Goal: Task Accomplishment & Management: Use online tool/utility

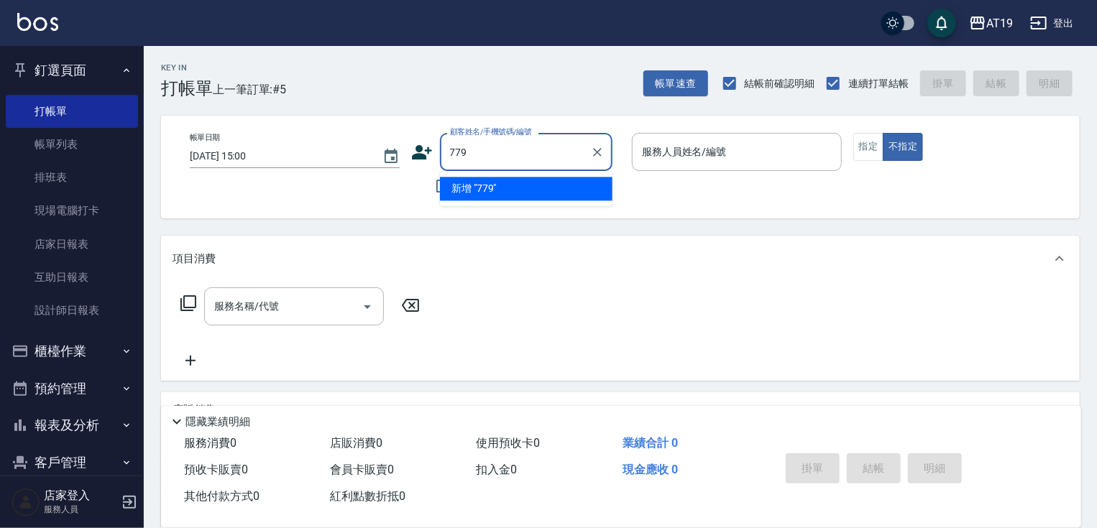
type input "7794"
type input "xup6jo6"
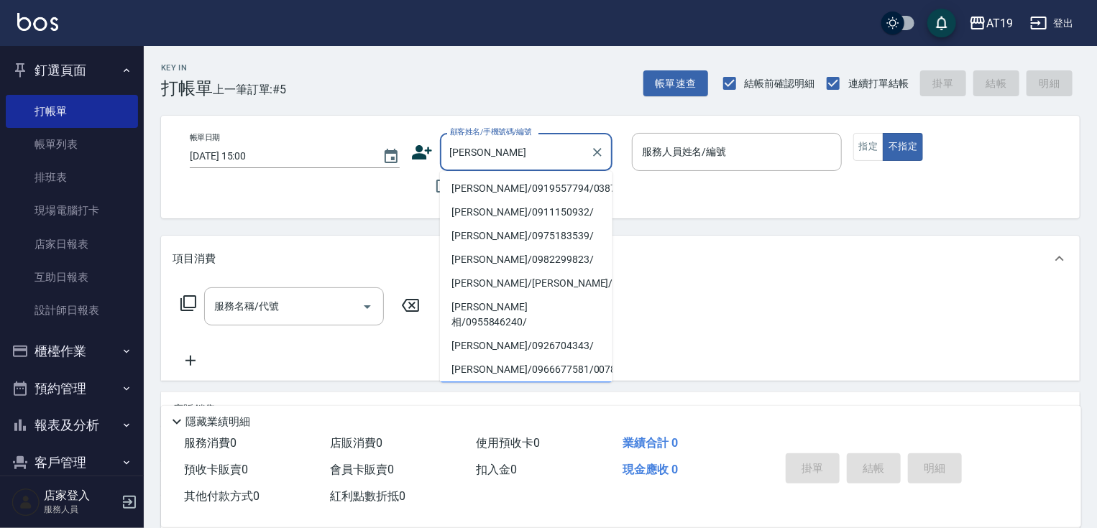
type input "[PERSON_NAME]/0919557794/03878"
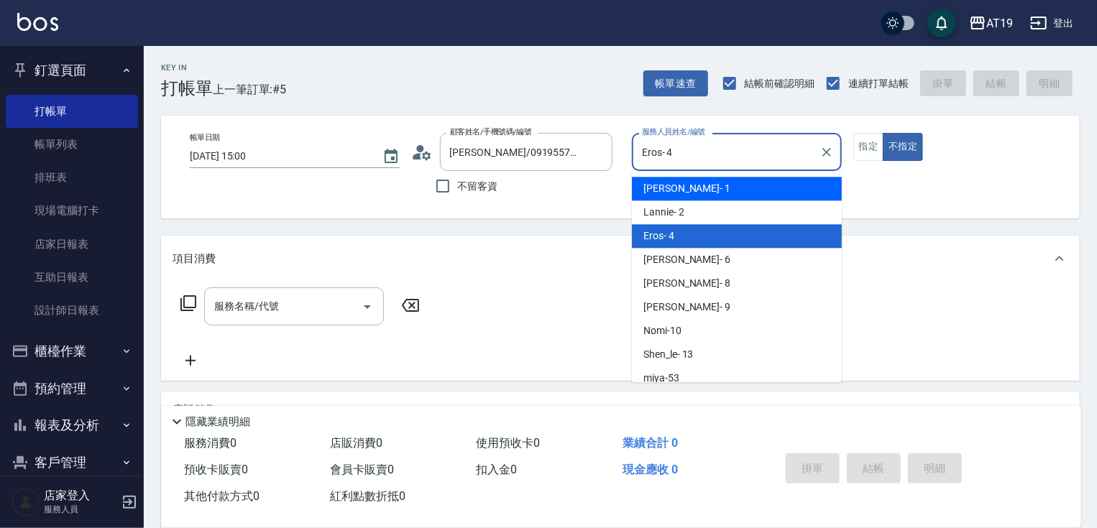
type input "Linda- 1"
type button "false"
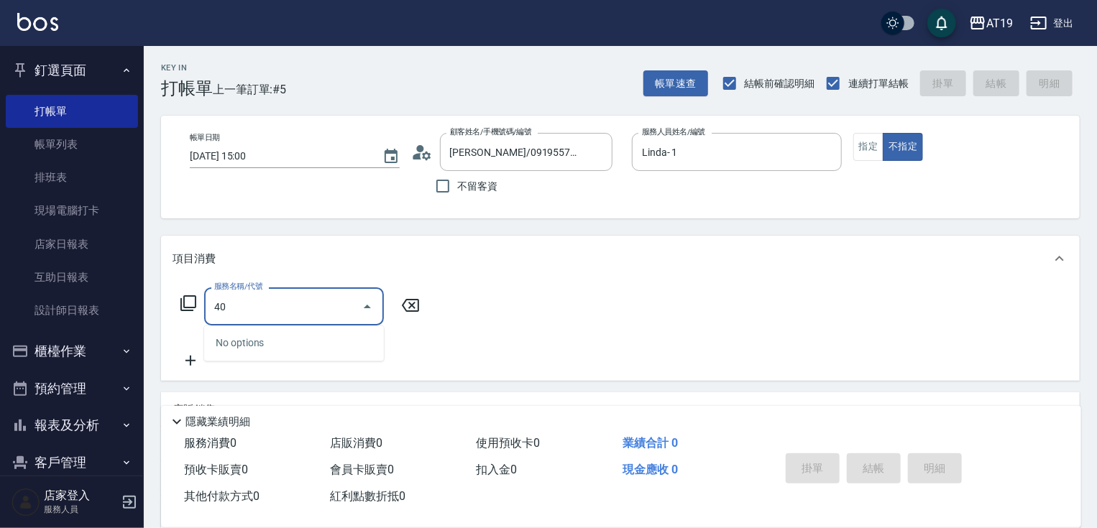
type input "401"
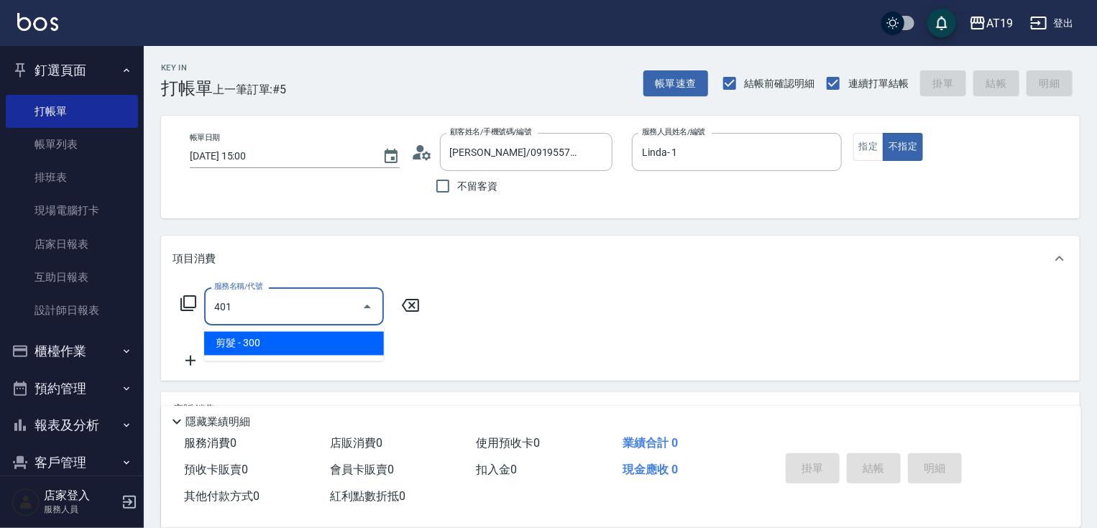
type input "30"
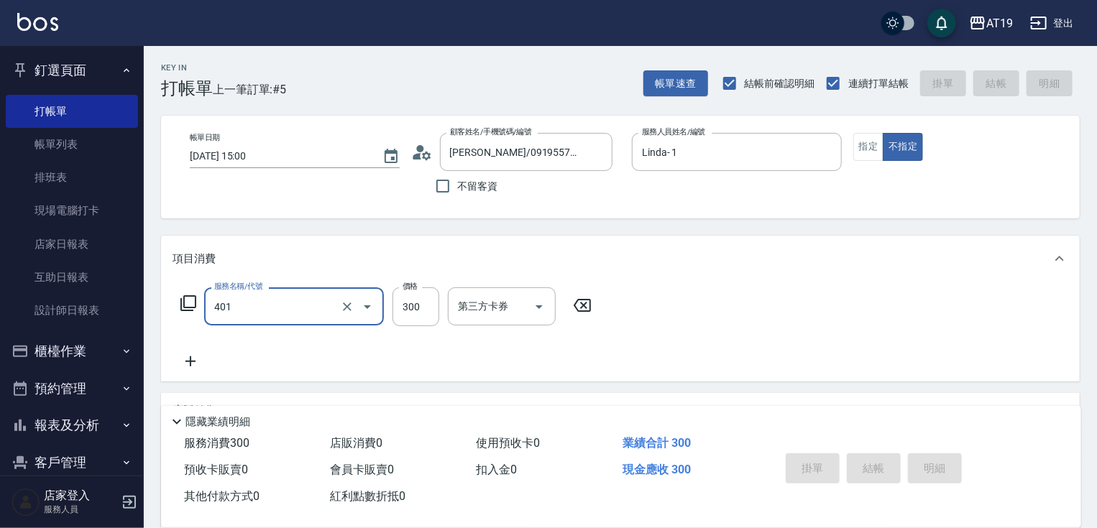
type input "401"
type input "[DATE] 15:35"
type input "0"
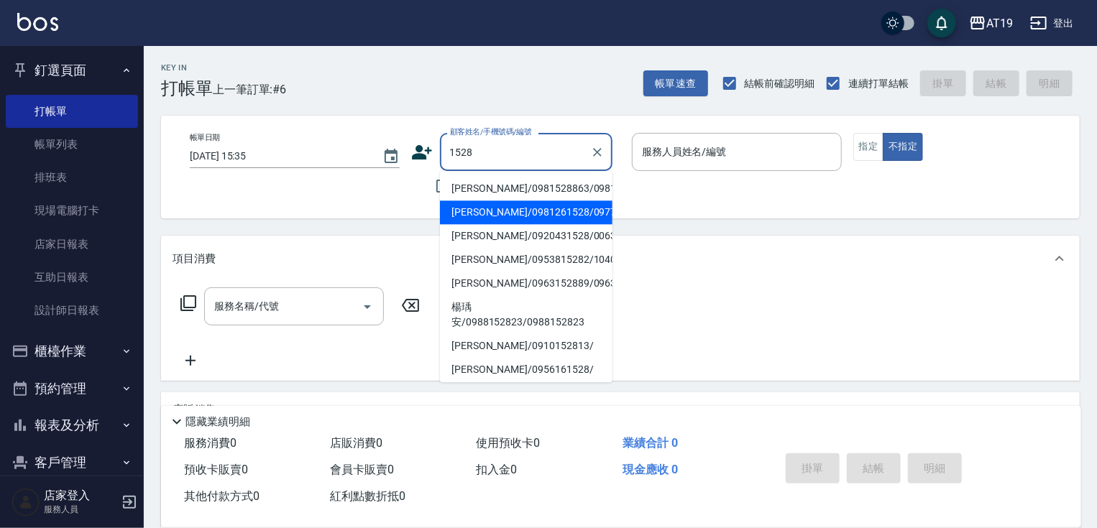
type input "[PERSON_NAME]/0981261528/09777"
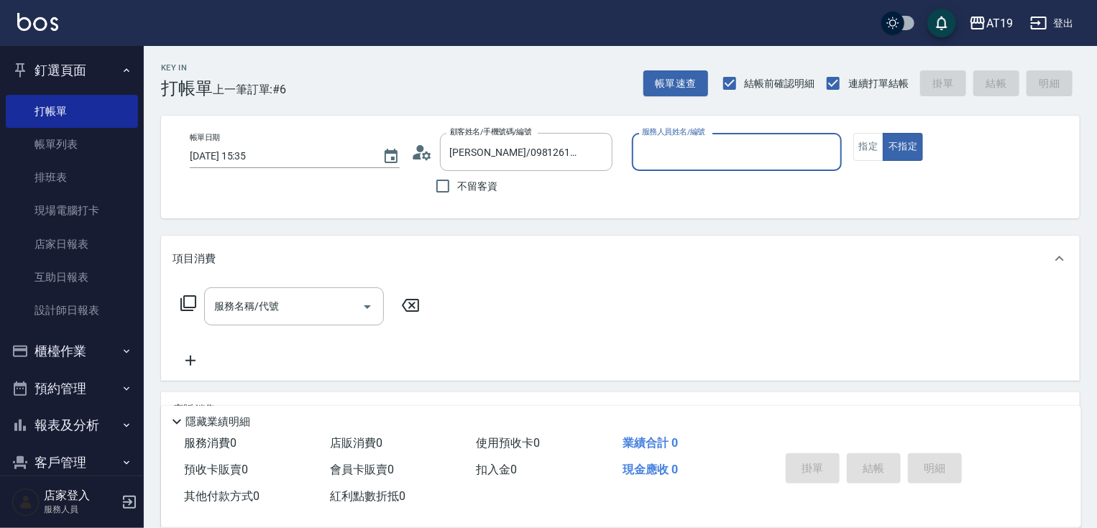
type input "Lannie- 2"
click at [883, 133] on button "不指定" at bounding box center [903, 147] width 40 height 28
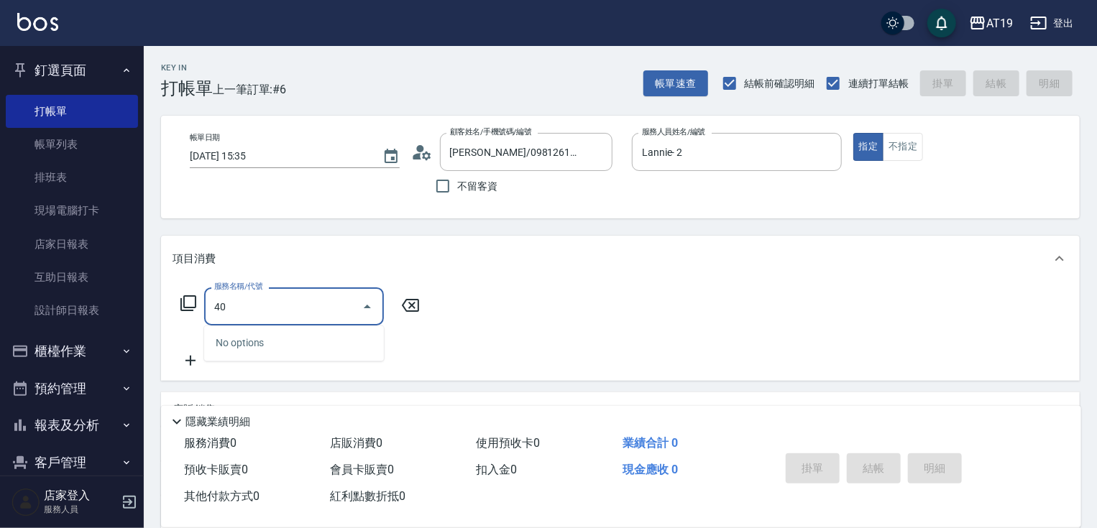
type input "401"
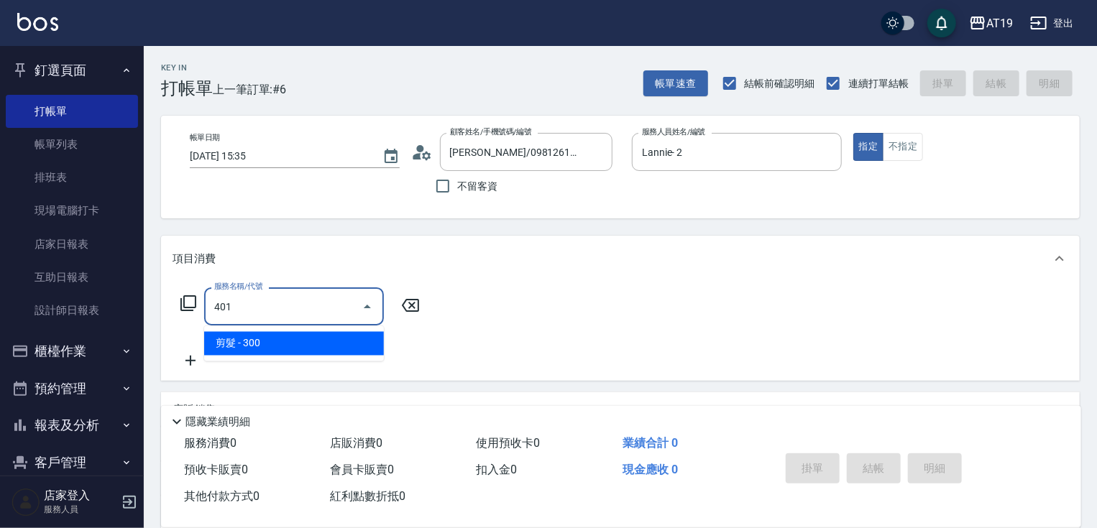
type input "30"
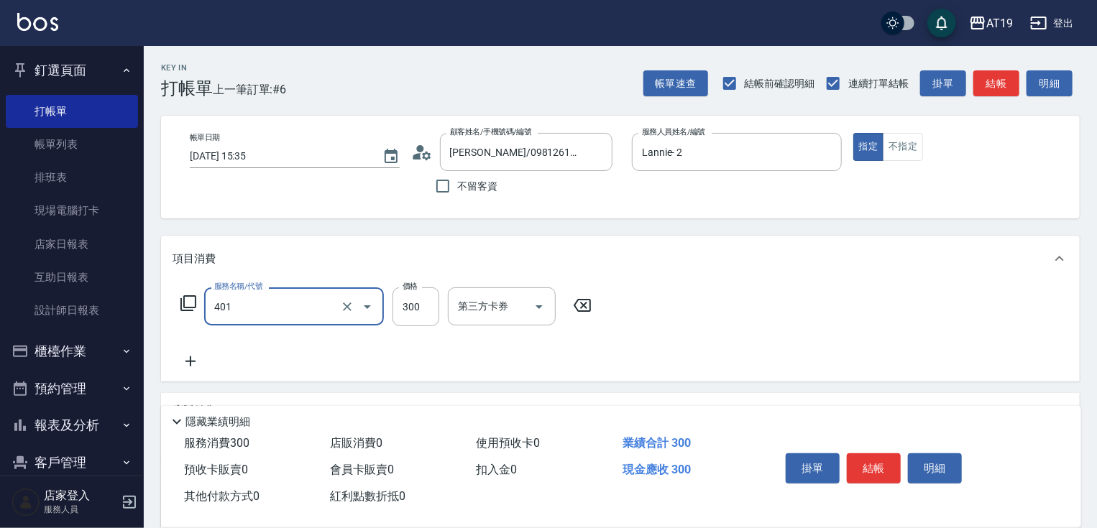
type input "剪髮(401)"
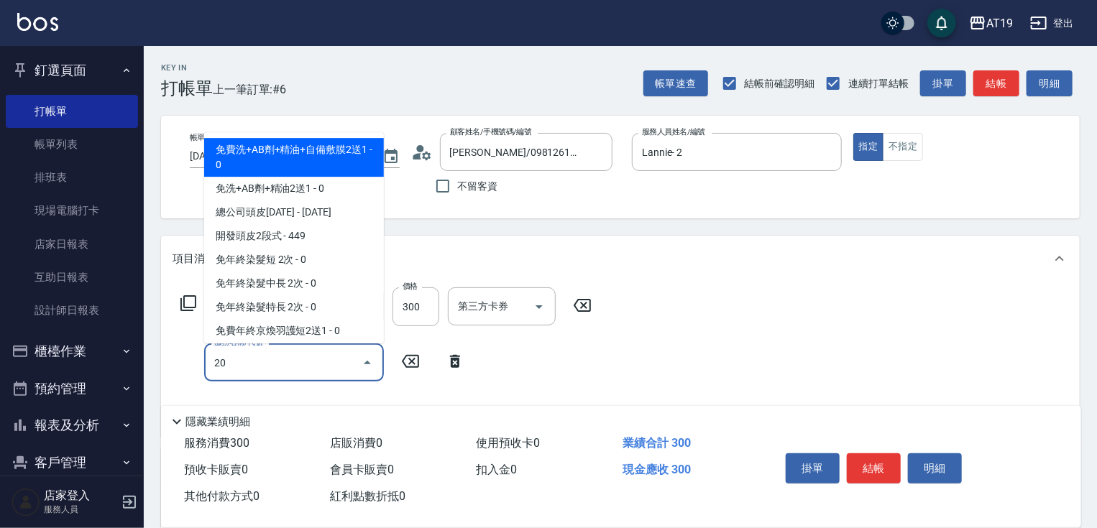
type input "201"
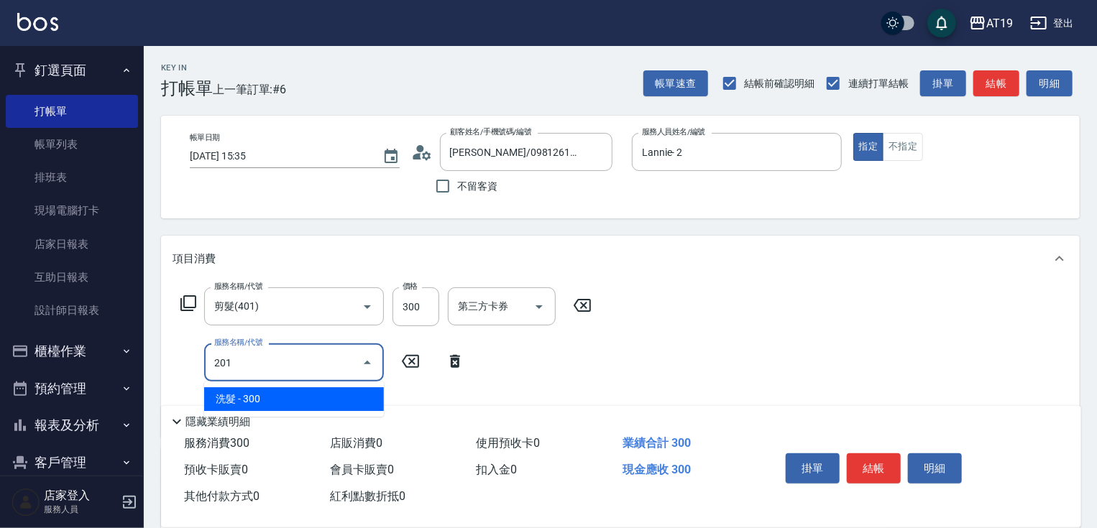
type input "60"
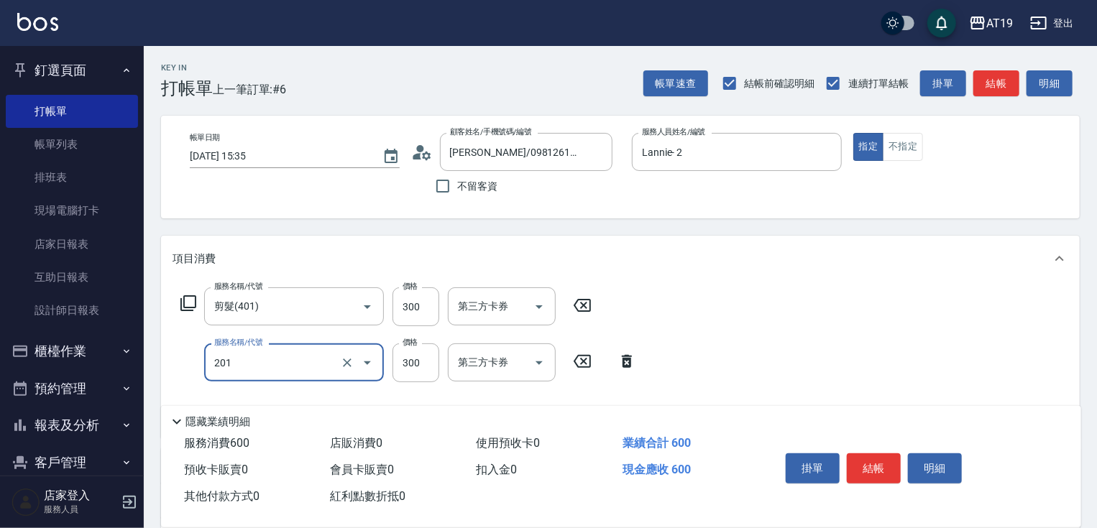
type input "洗髮(201)"
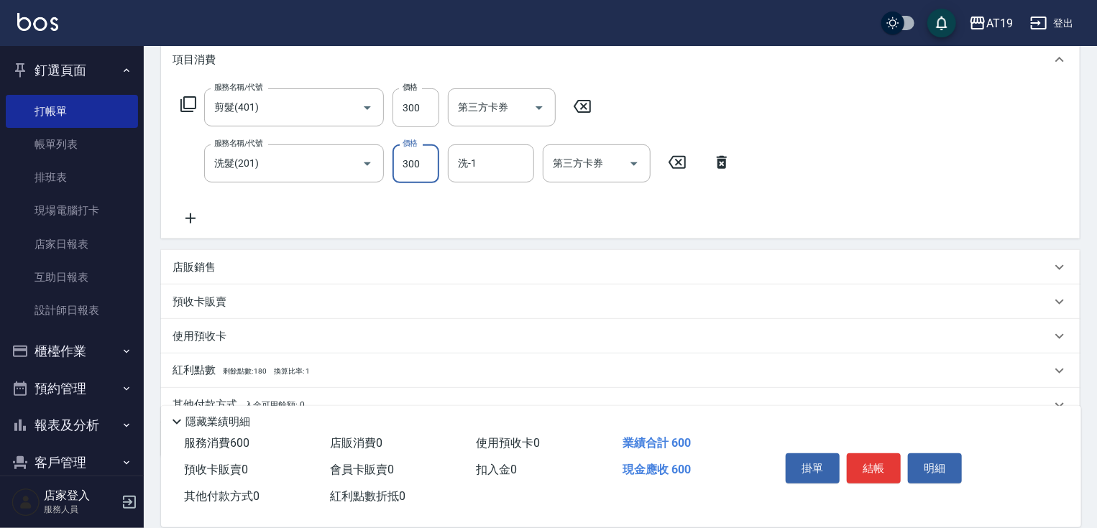
scroll to position [265, 0]
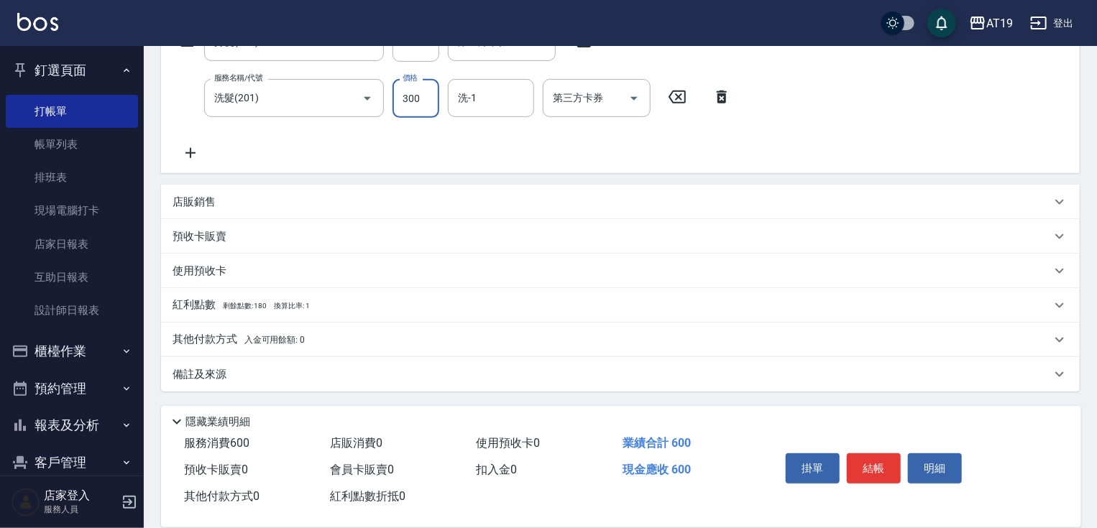
click at [248, 201] on div "店販銷售" at bounding box center [612, 202] width 878 height 15
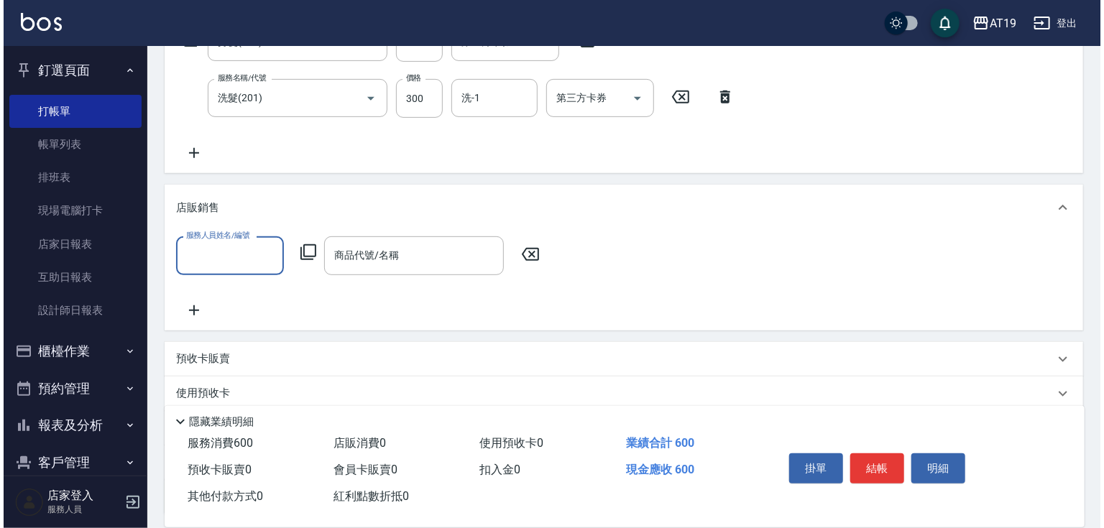
scroll to position [0, 0]
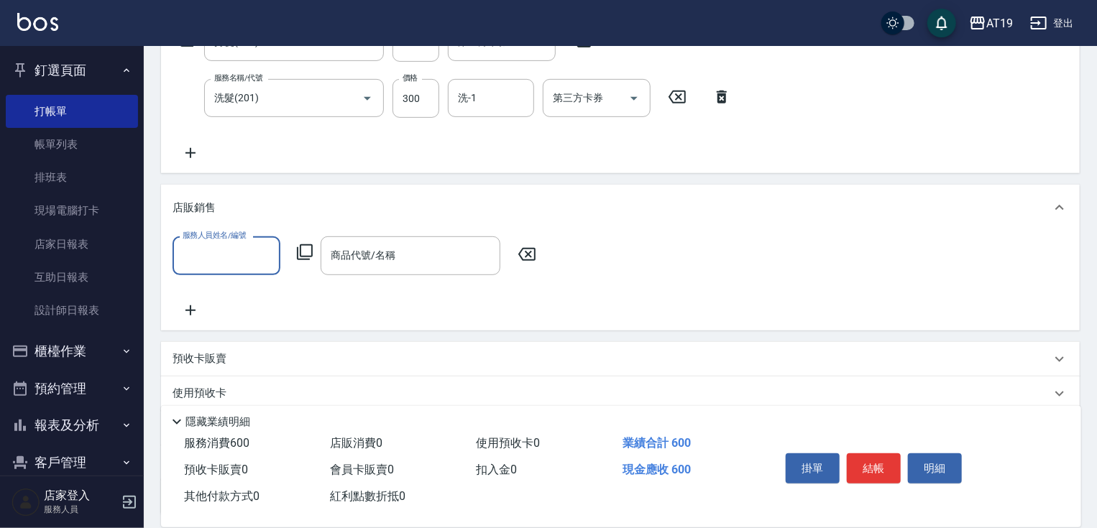
click at [242, 251] on input "服務人員姓名/編號" at bounding box center [226, 255] width 95 height 25
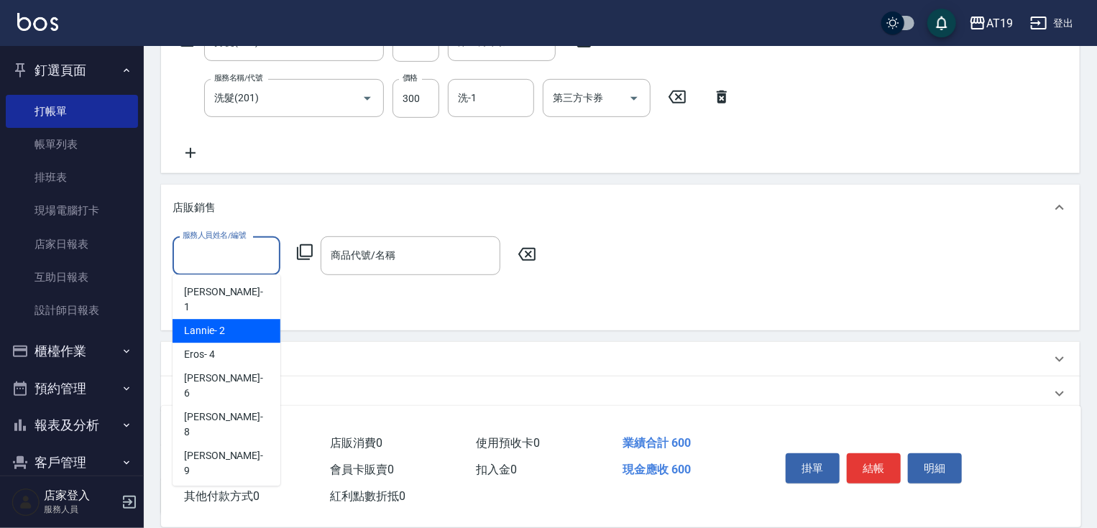
click at [236, 319] on div "Lannie - 2" at bounding box center [227, 331] width 108 height 24
type input "Lannie- 2"
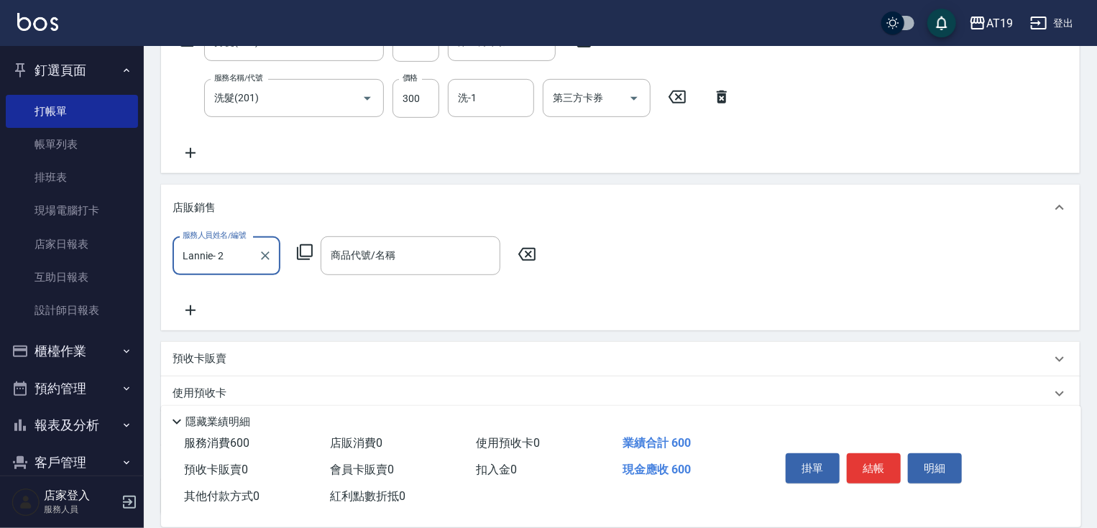
click at [297, 253] on icon at bounding box center [305, 252] width 16 height 16
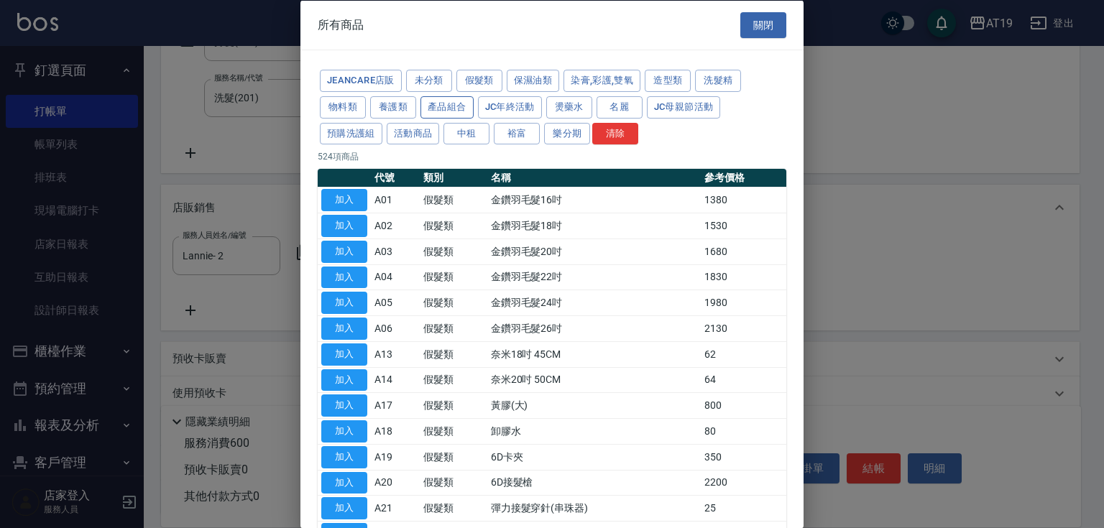
click at [451, 104] on button "產品組合" at bounding box center [447, 107] width 53 height 22
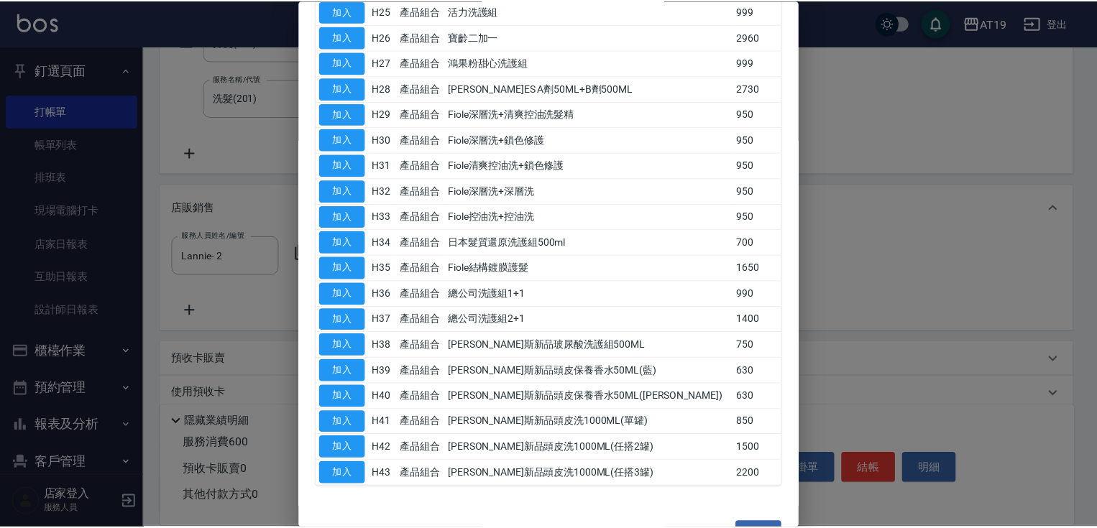
scroll to position [810, 0]
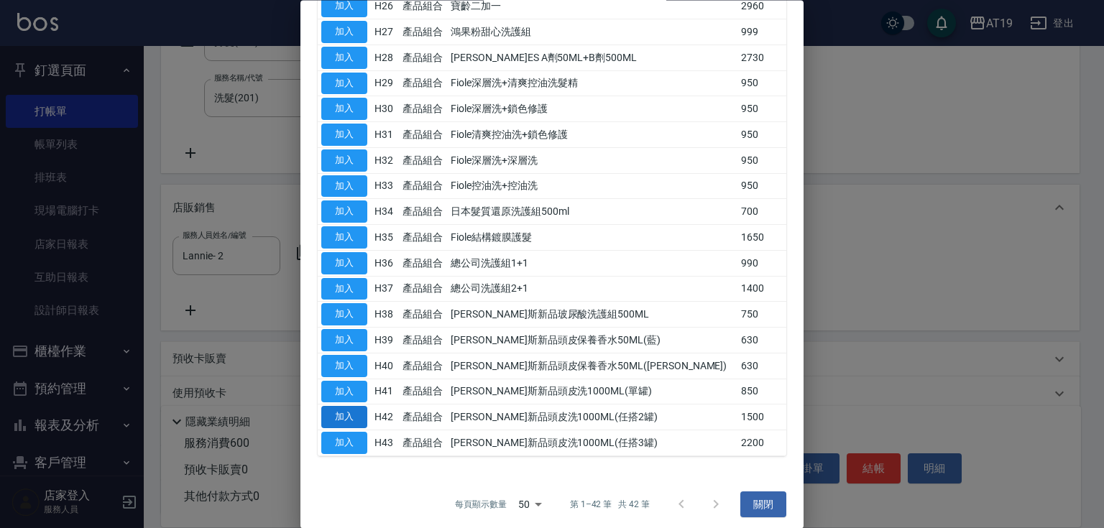
click at [349, 413] on button "加入" at bounding box center [344, 418] width 46 height 22
type input "[PERSON_NAME]新品頭皮洗1000ML(任搭2罐)"
type input "210"
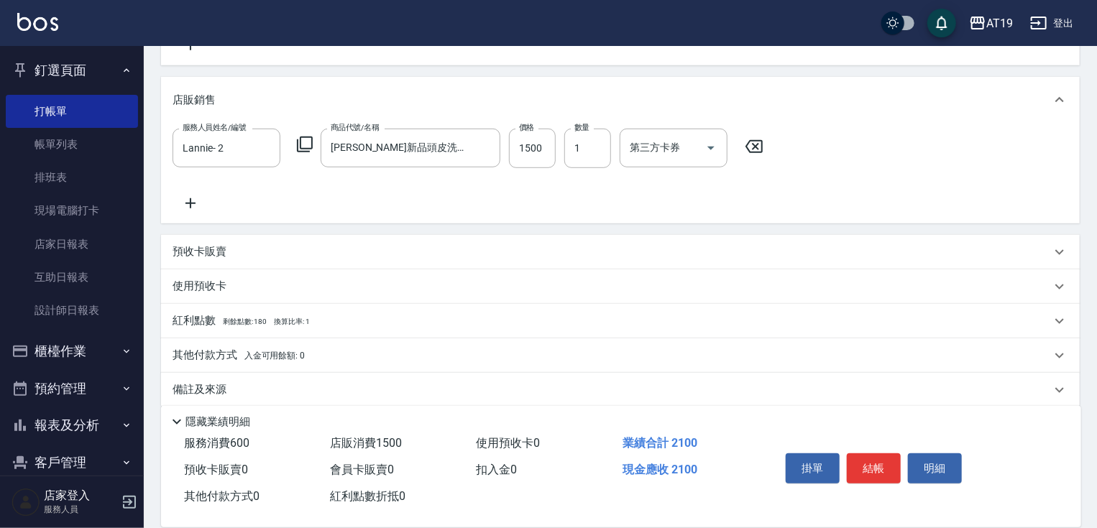
scroll to position [387, 0]
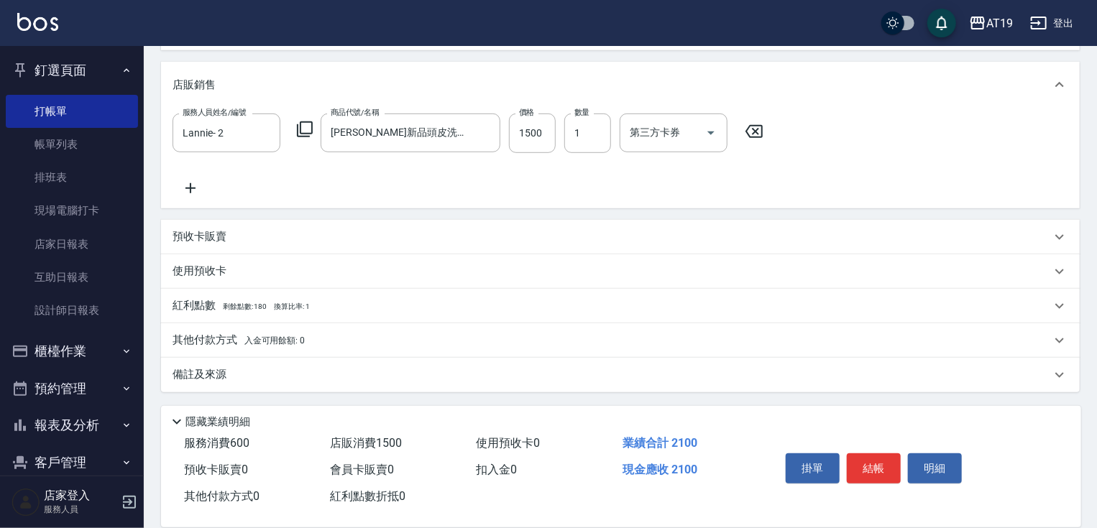
click at [224, 342] on p "其他付款方式 入金可用餘額: 0" at bounding box center [239, 341] width 132 height 16
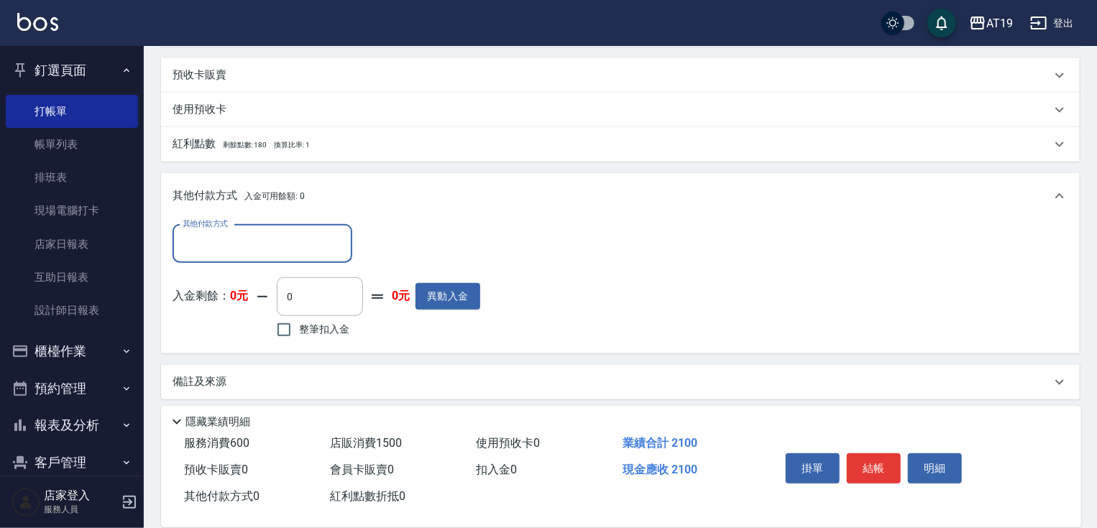
scroll to position [556, 0]
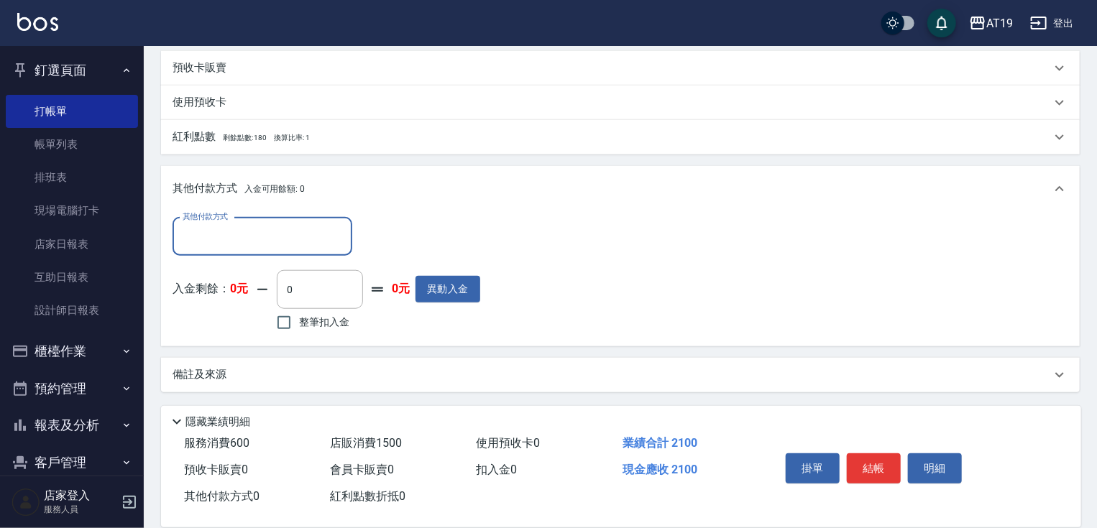
click at [213, 242] on input "其他付款方式" at bounding box center [262, 236] width 167 height 25
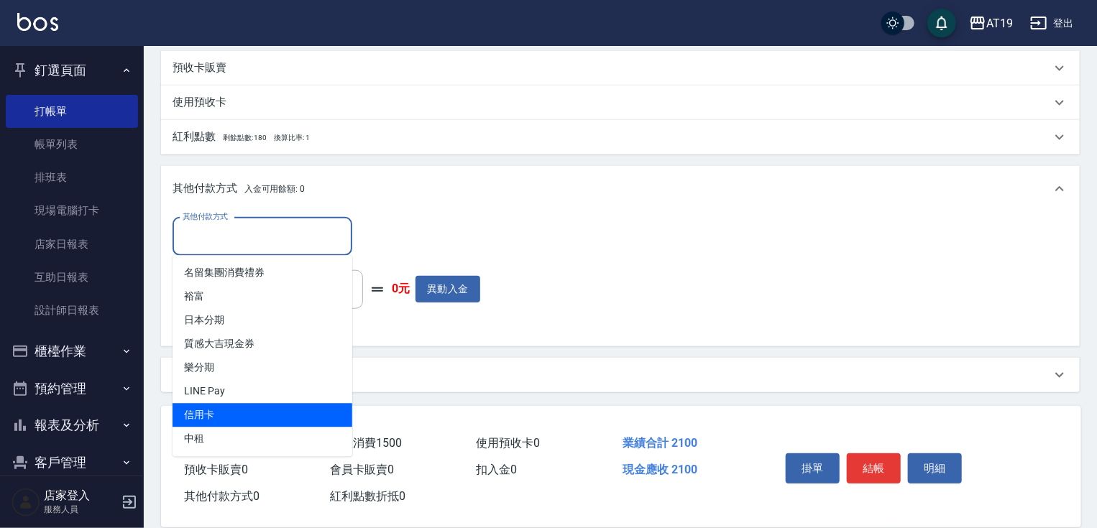
click at [219, 410] on span "信用卡" at bounding box center [263, 416] width 180 height 24
type input "信用卡"
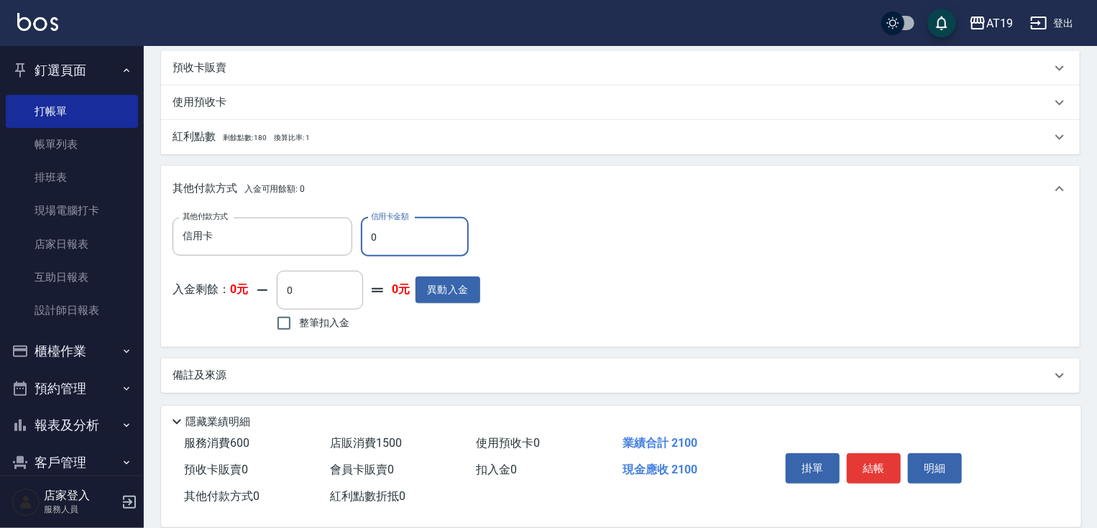
drag, startPoint x: 382, startPoint y: 233, endPoint x: 365, endPoint y: 239, distance: 18.2
click at [365, 239] on input "0" at bounding box center [415, 237] width 108 height 39
type input "200"
type input "150"
type input "190"
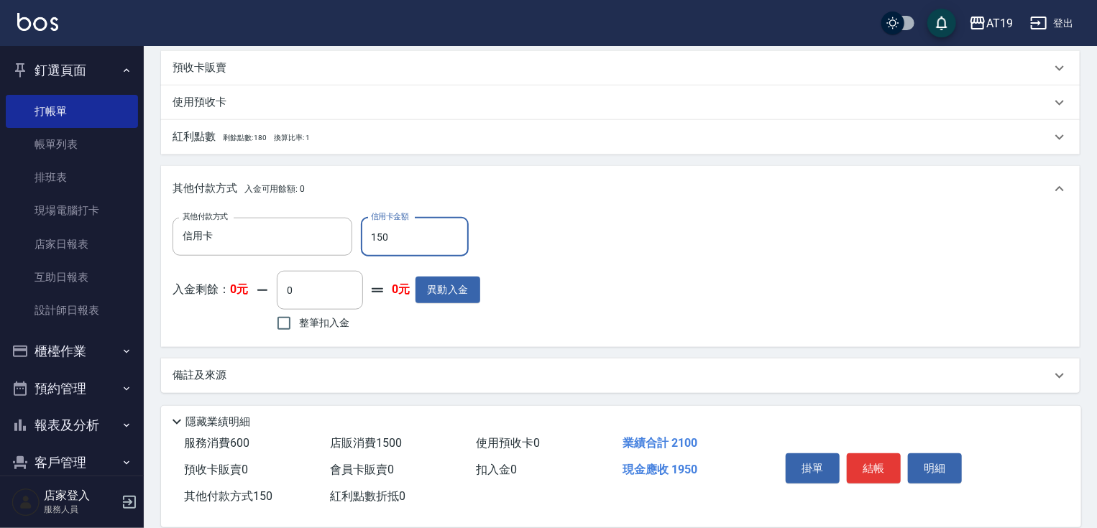
type input "1500"
type input "60"
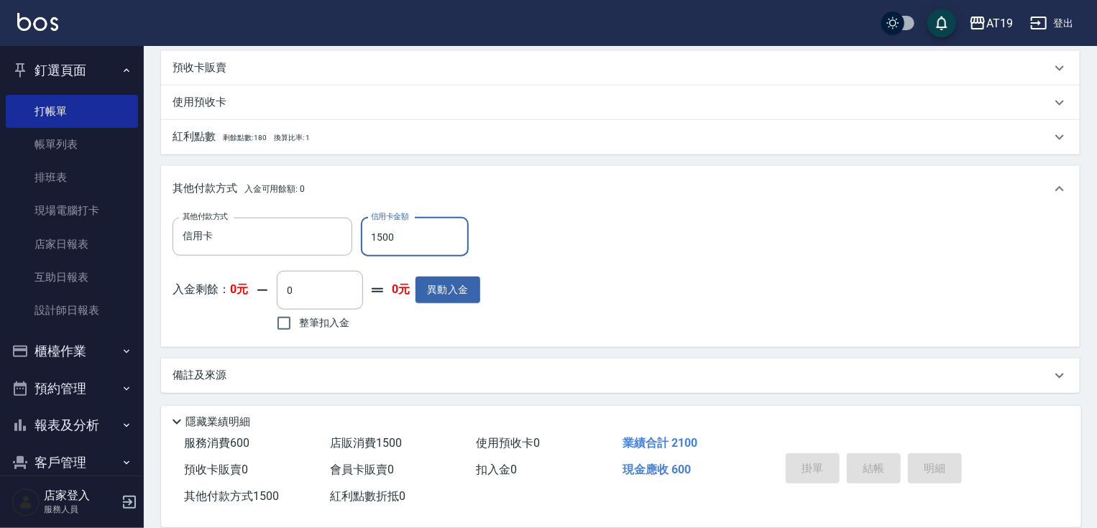
type input "[DATE] 15:36"
type input "0"
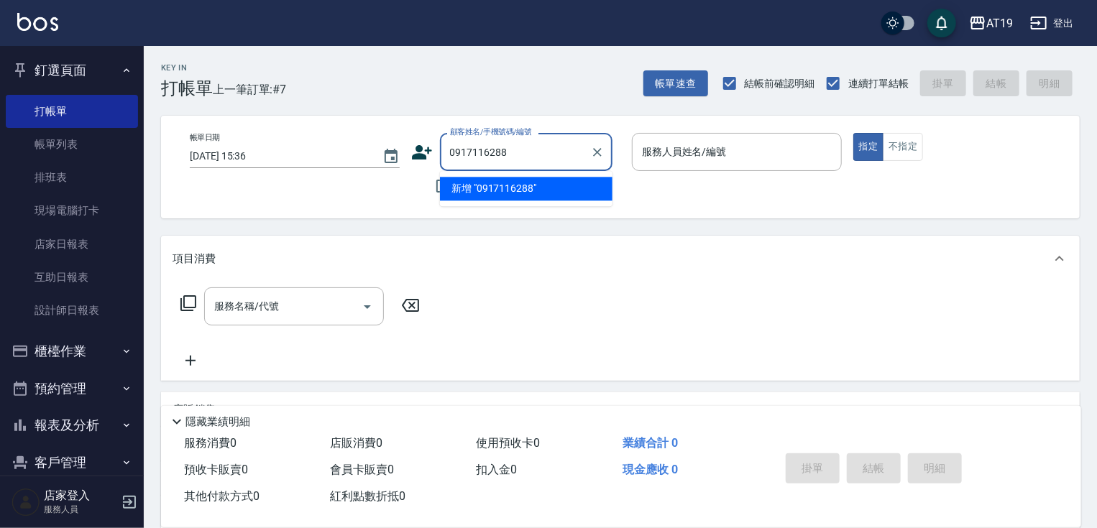
type input "0917116288"
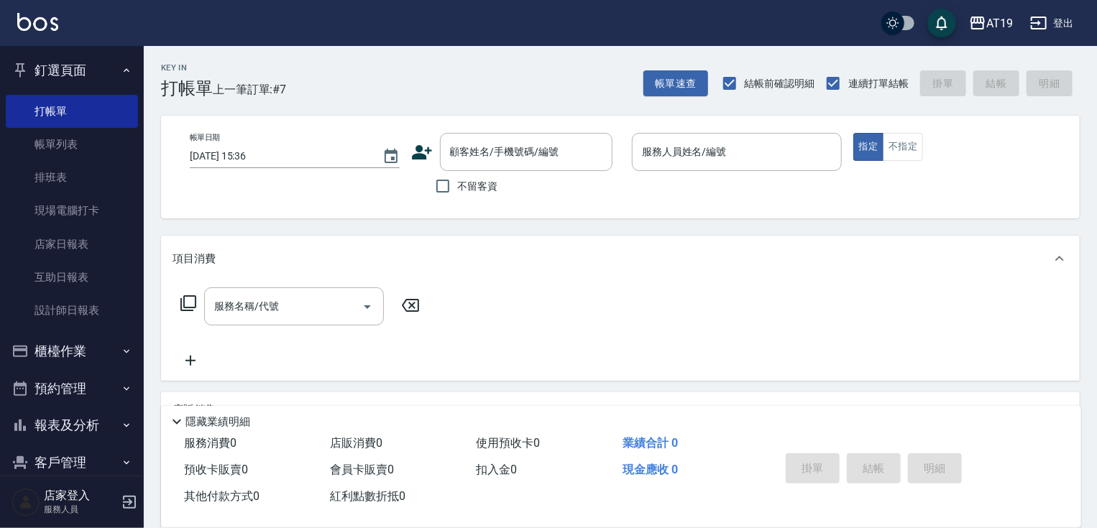
click at [420, 155] on icon at bounding box center [422, 152] width 20 height 14
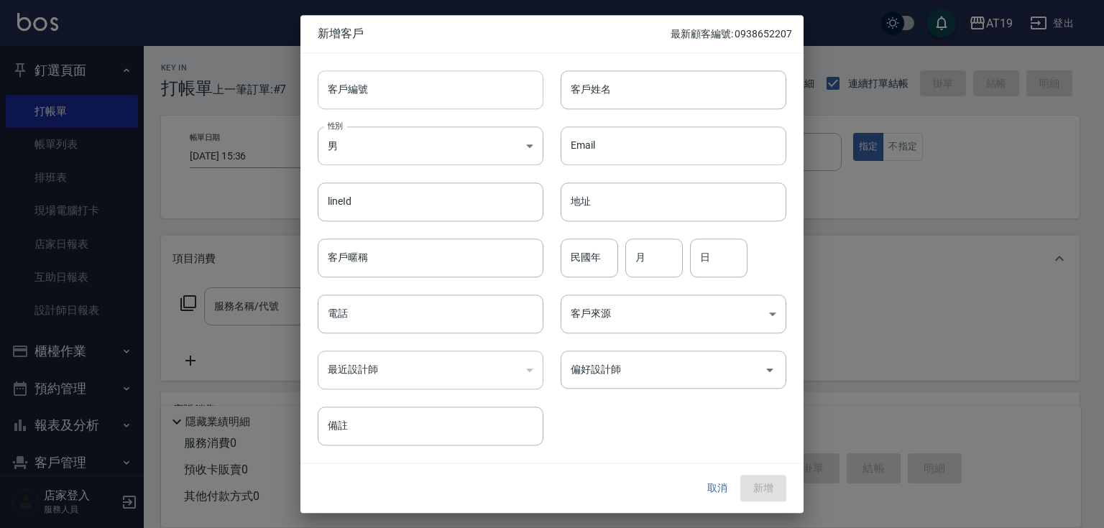
drag, startPoint x: 448, startPoint y: 116, endPoint x: 455, endPoint y: 98, distance: 20.0
click at [454, 106] on div "客戶編號 客戶編號 客戶姓名 客戶姓名 性別 男 [DEMOGRAPHIC_DATA] 性別 Email Email lineId lineId 地址 地址 …" at bounding box center [543, 249] width 486 height 393
click at [455, 98] on input "客戶編號" at bounding box center [431, 89] width 226 height 39
paste input "0917116288"
type input "0917116288"
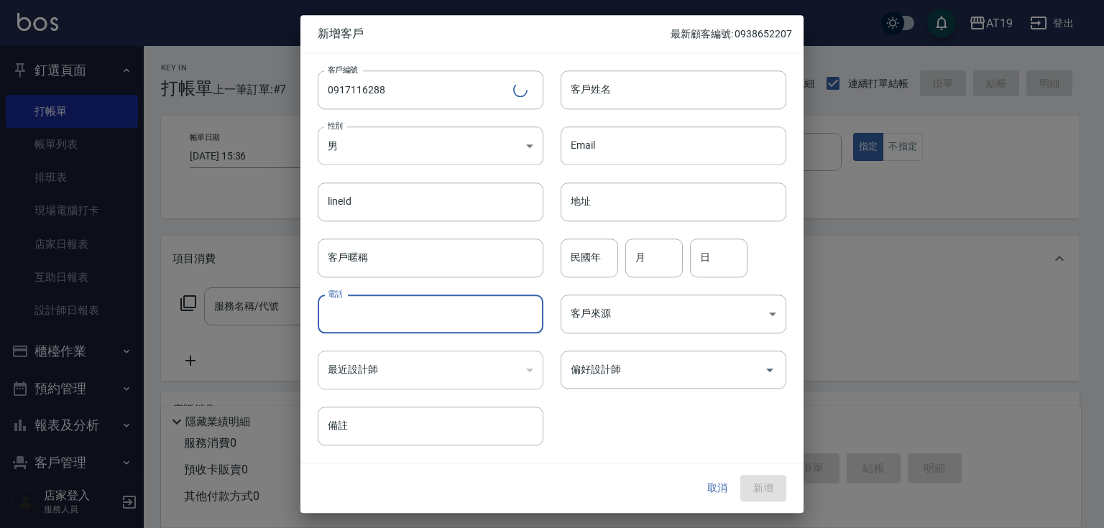
click at [429, 323] on input "電話" at bounding box center [431, 314] width 226 height 39
paste input "0917116288"
type input "0917116288"
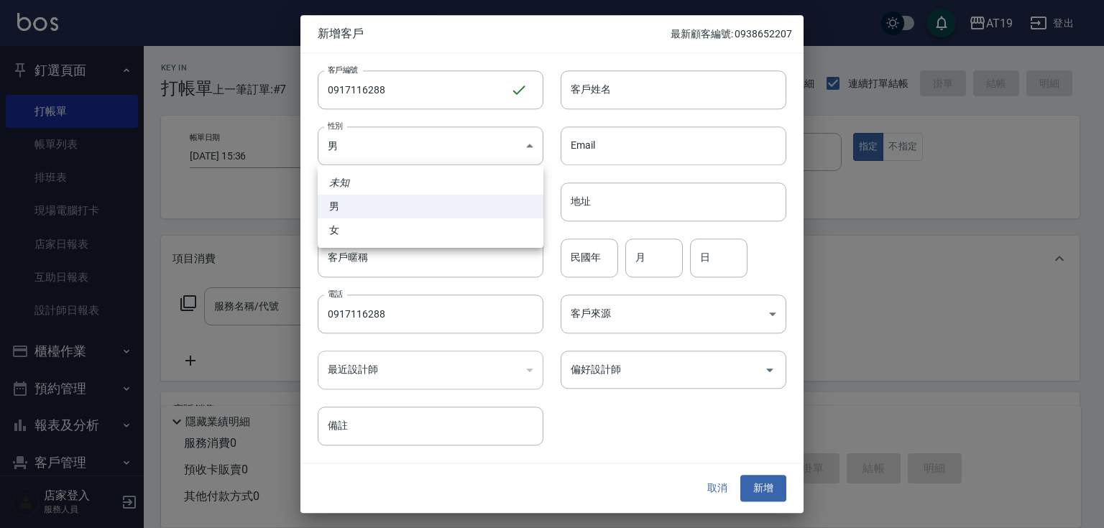
drag, startPoint x: 431, startPoint y: 152, endPoint x: 429, endPoint y: 216, distance: 63.3
click at [431, 157] on body "AT19 登出 釘選頁面 打帳單 帳單列表 排班表 現場電腦打卡 店家日報表 互助日報表 設計師日報表 櫃檯作業 打帳單 帳單列表 現金收支登錄 高階收支登錄…" at bounding box center [552, 368] width 1104 height 736
click at [436, 229] on li "女" at bounding box center [431, 231] width 226 height 24
type input "[DEMOGRAPHIC_DATA]"
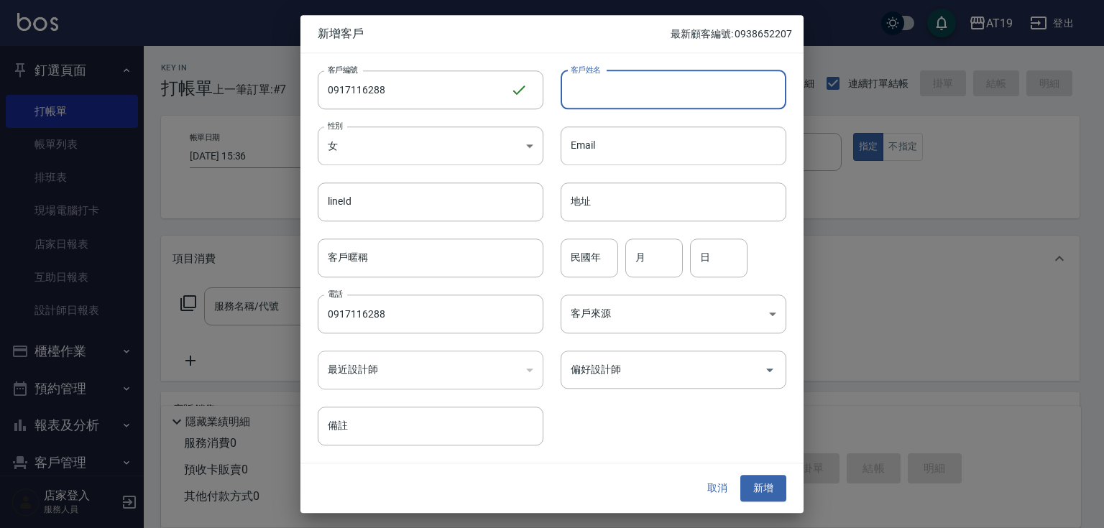
drag, startPoint x: 573, startPoint y: 95, endPoint x: 574, endPoint y: 84, distance: 10.9
click at [573, 95] on input "客戶姓名" at bounding box center [674, 89] width 226 height 39
type input "能興"
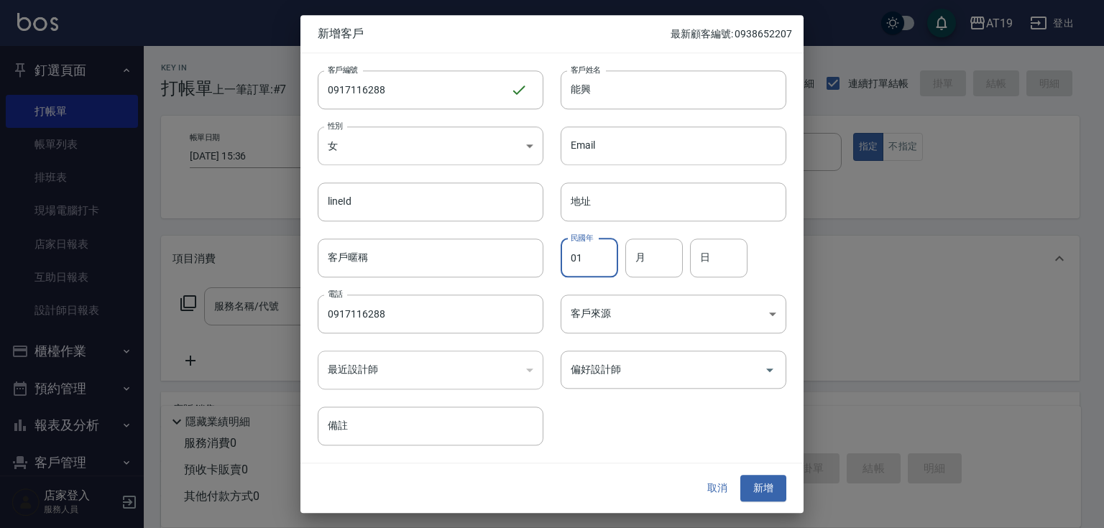
type input "01"
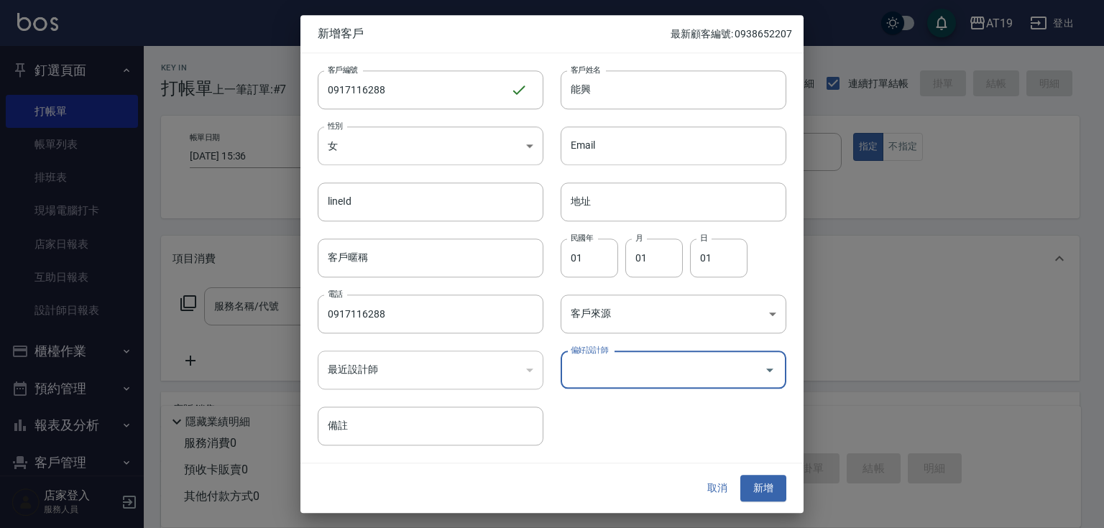
type input "2"
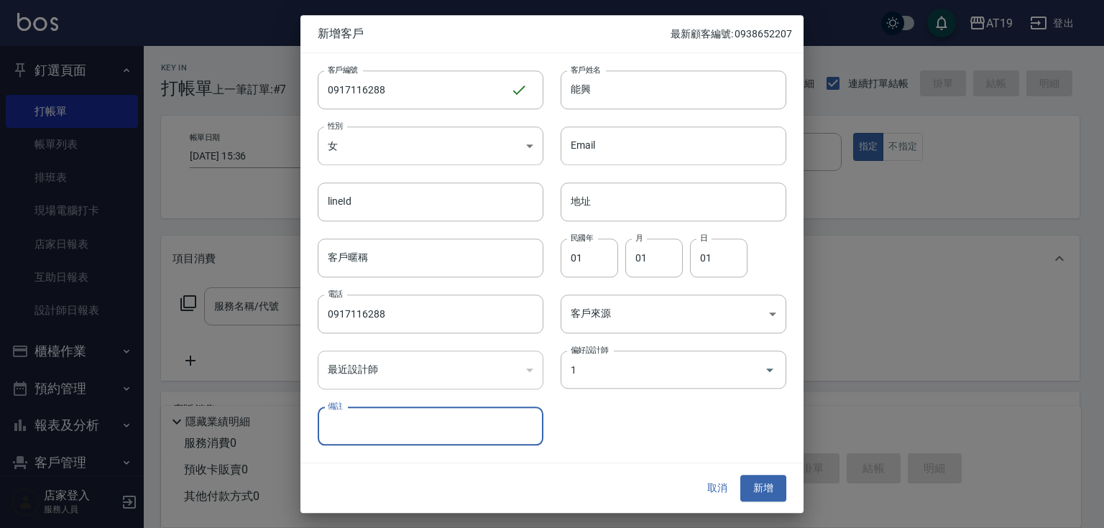
type input "[PERSON_NAME]"
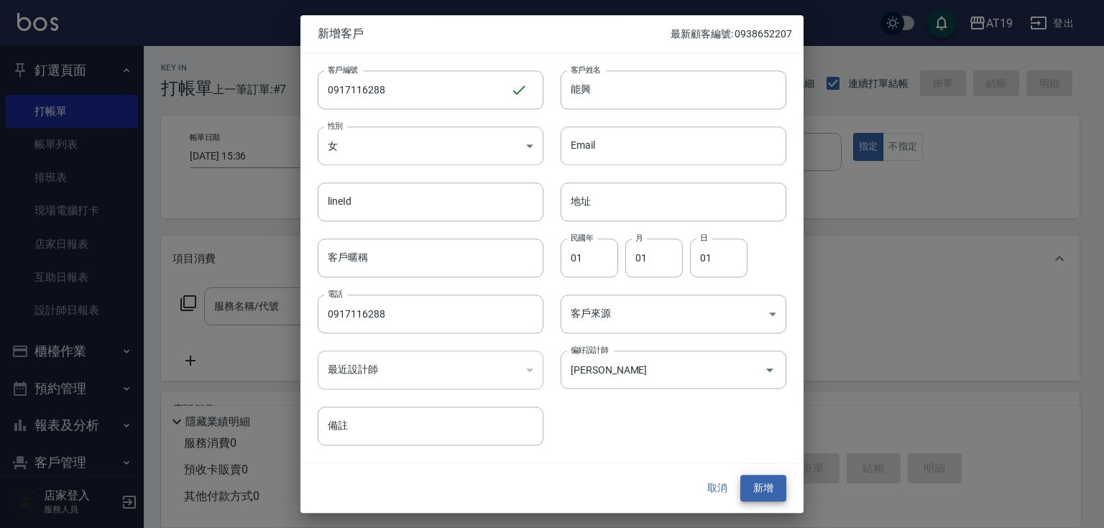
click at [740, 476] on button "新增" at bounding box center [763, 489] width 46 height 27
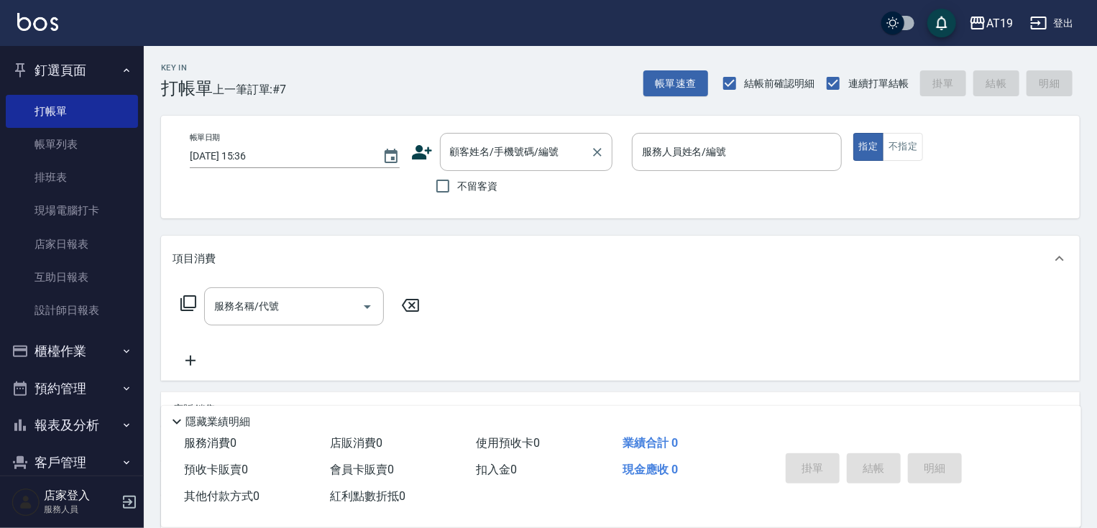
click at [530, 147] on input "顧客姓名/手機號碼/編號" at bounding box center [515, 151] width 138 height 25
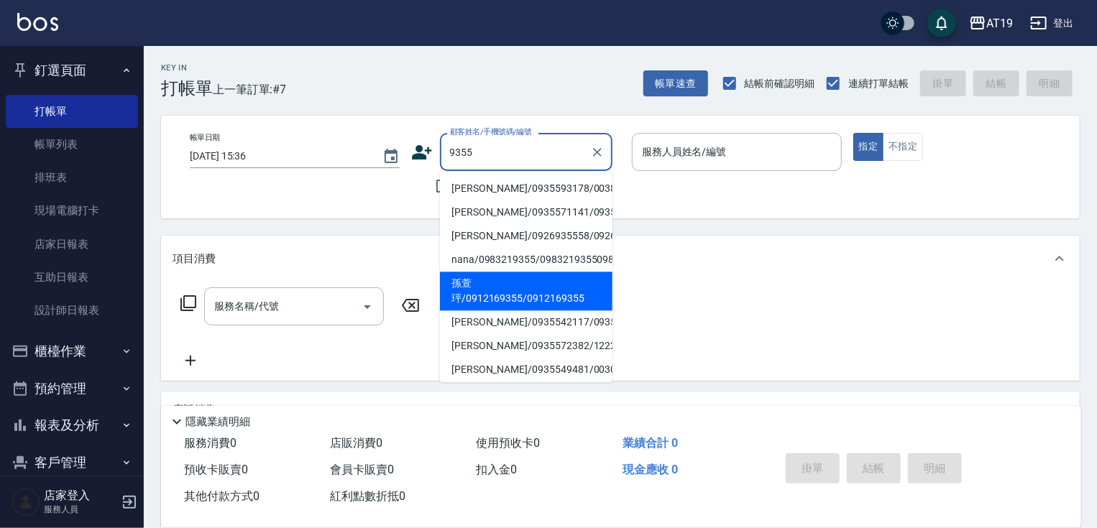
type input "孫萱玶/0912169355/0912169355"
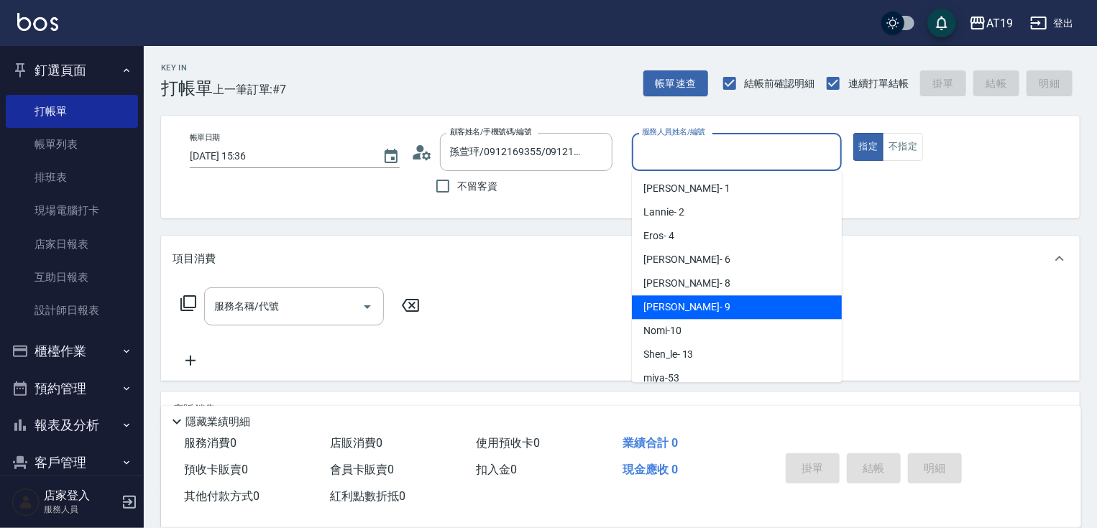
type input "[PERSON_NAME]- 9"
type button "true"
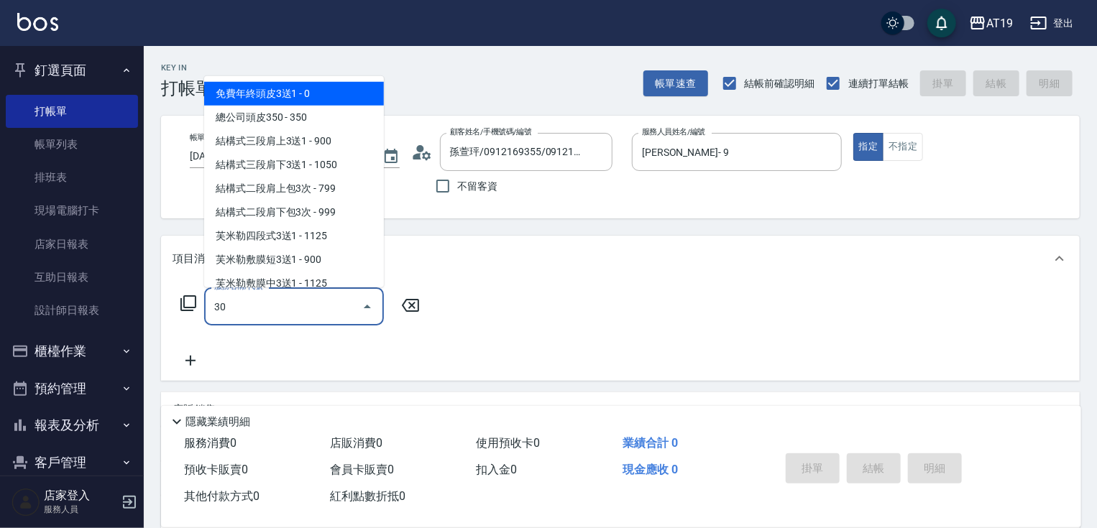
type input "301"
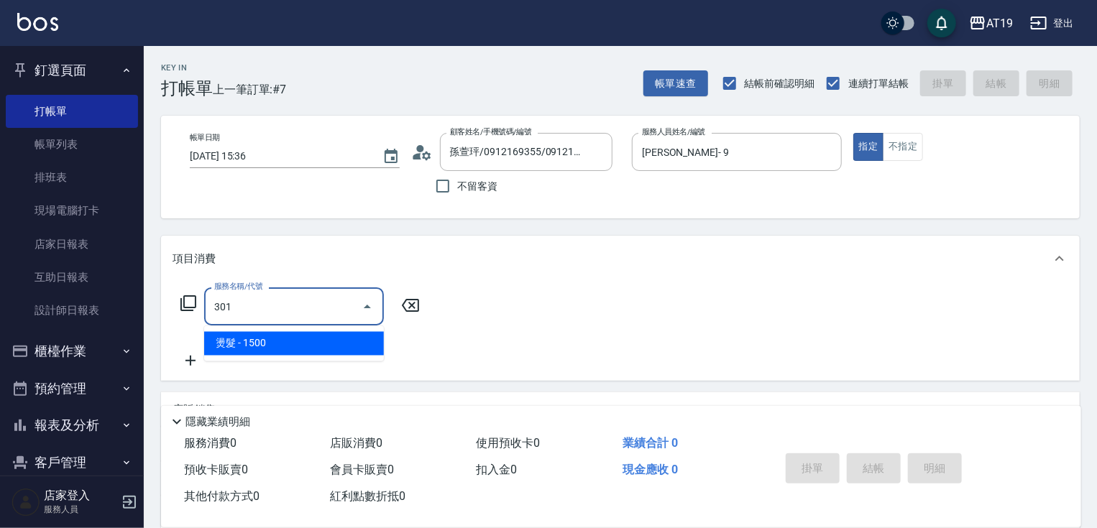
type input "150"
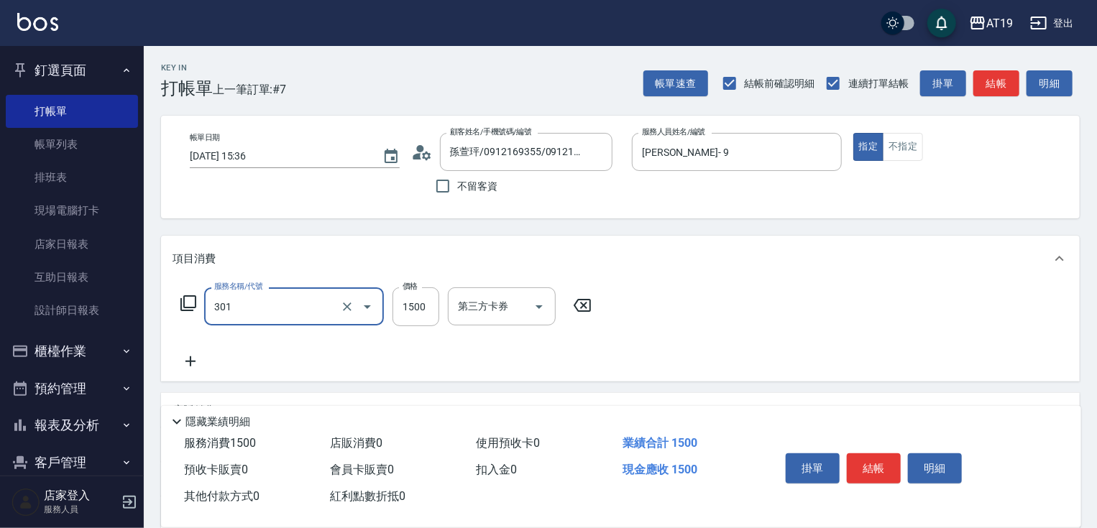
type input "燙髮(301)"
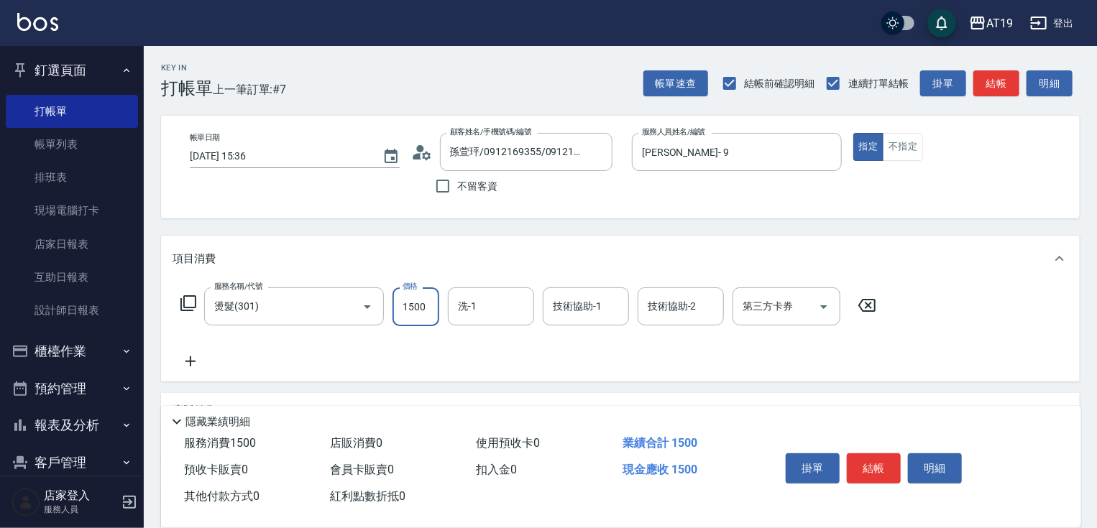
type input "0"
type input "238"
type input "230"
type input "2380"
type input "Lana-60"
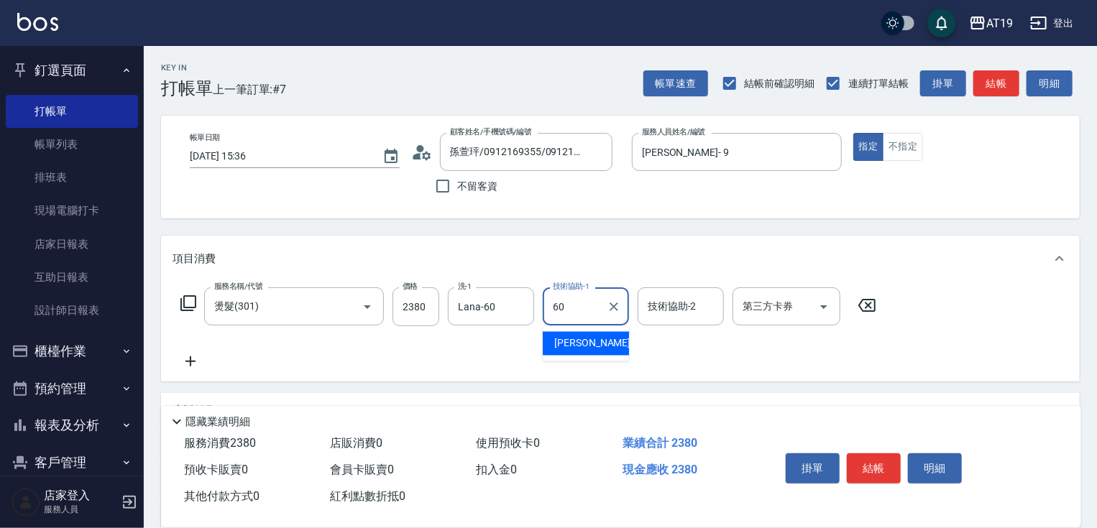
type input "Lana-60"
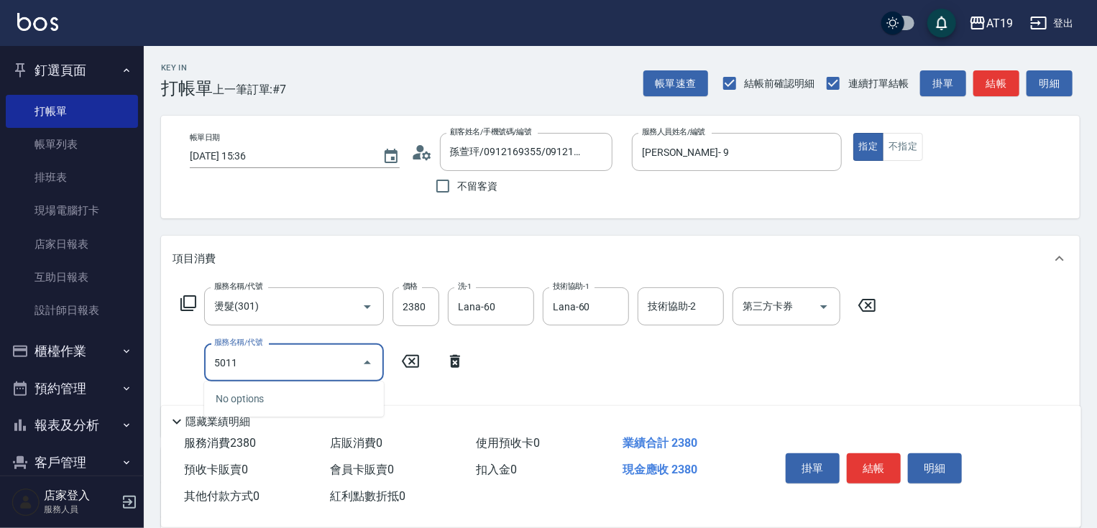
type input "501"
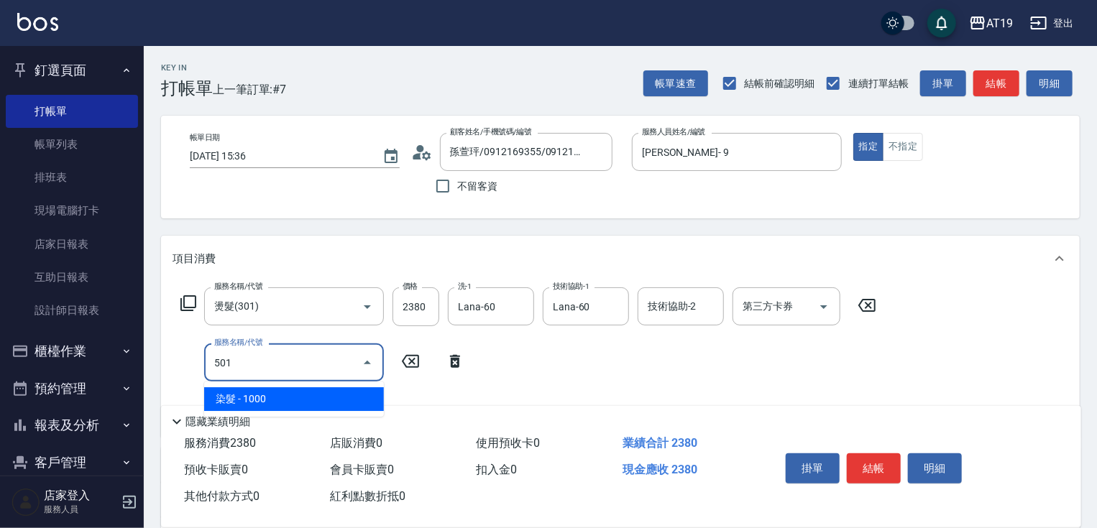
type input "330"
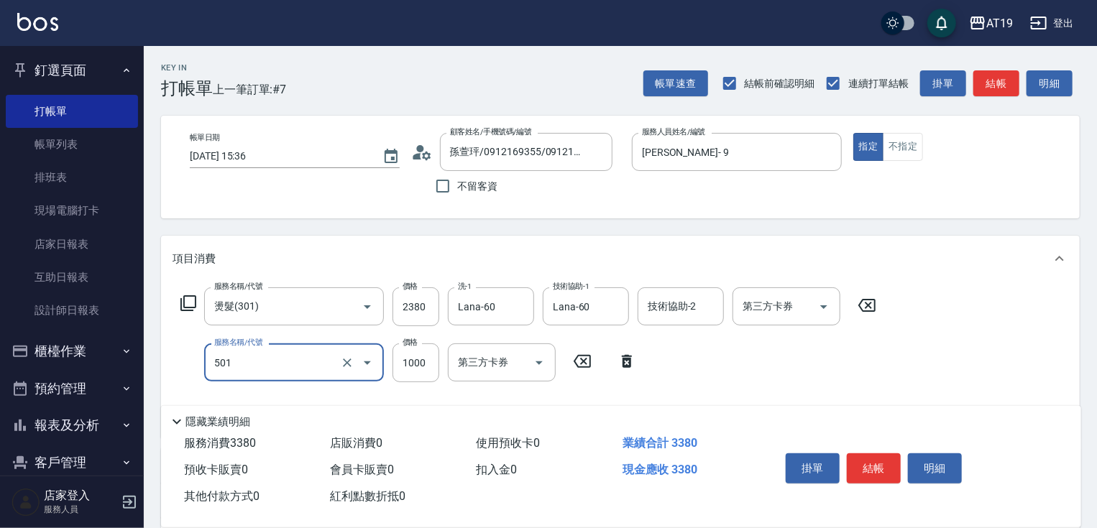
type input "染髮(501)"
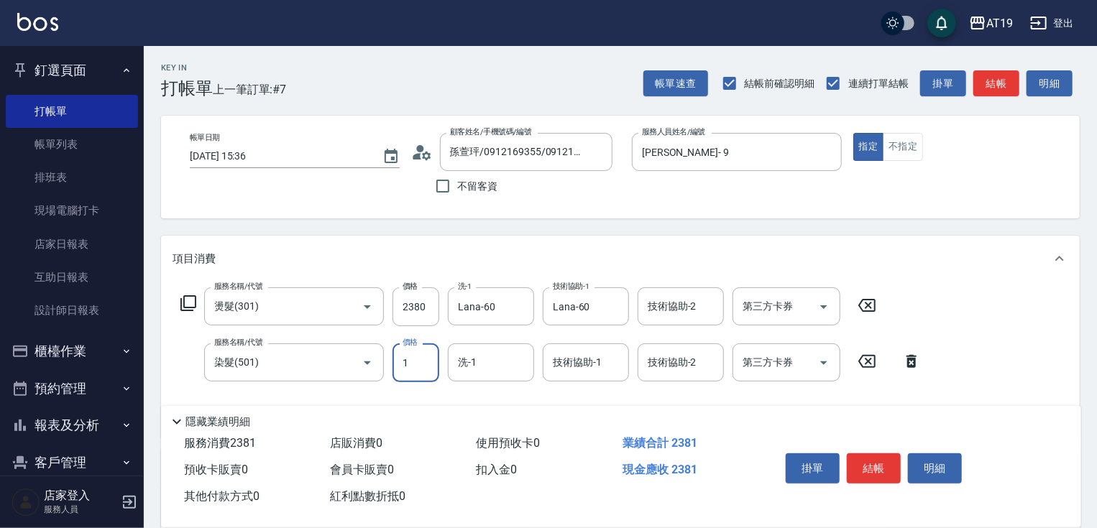
type input "230"
type input "1599"
type input "390"
type input "1599"
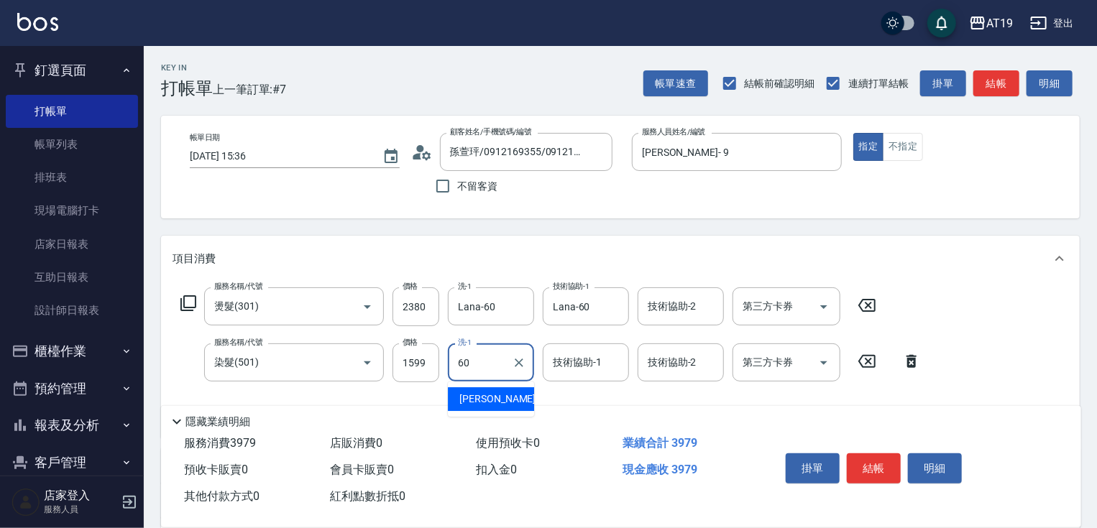
type input "Lana-60"
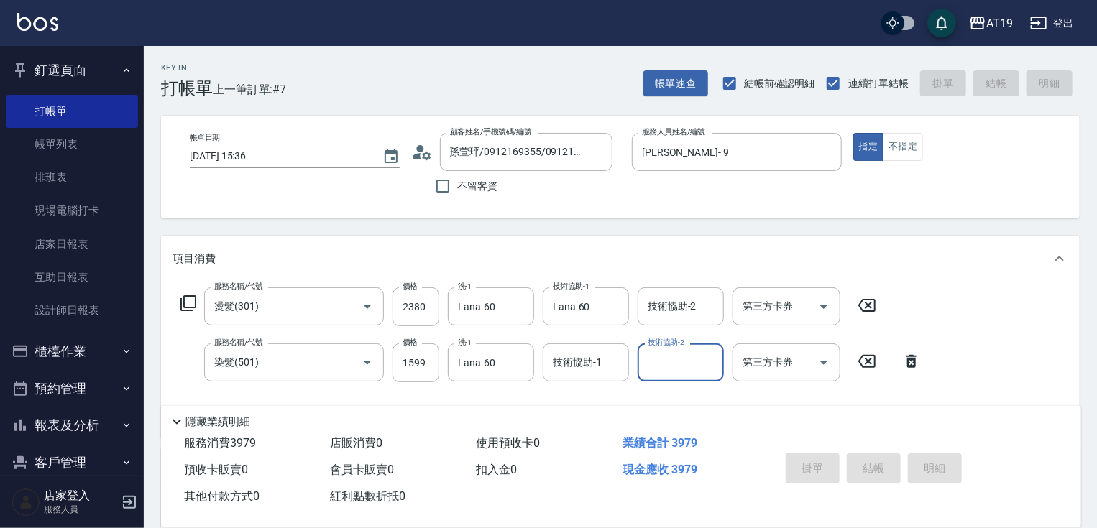
type input "[DATE] 15:38"
type input "0"
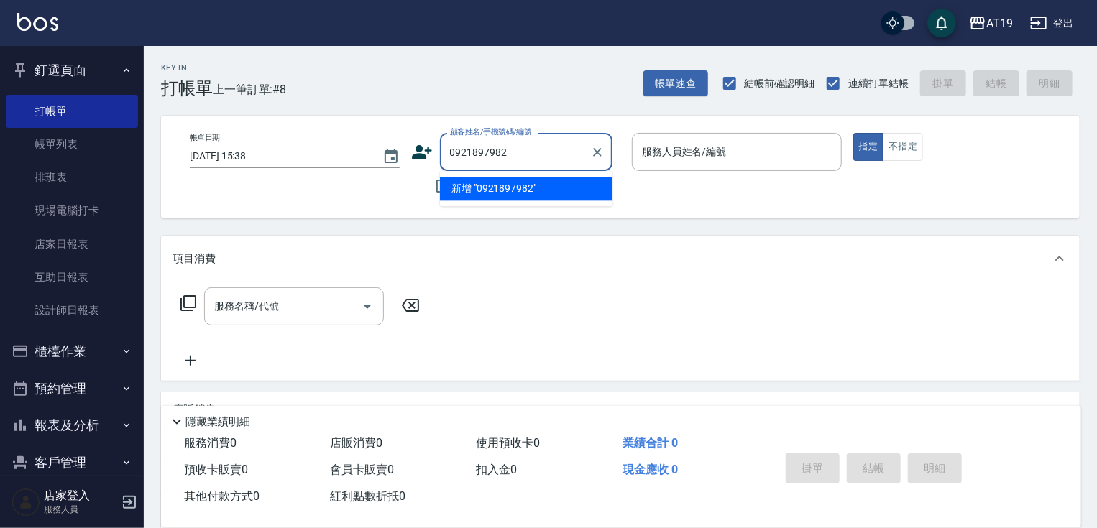
type input "0921897982"
click at [419, 155] on icon at bounding box center [422, 152] width 20 height 14
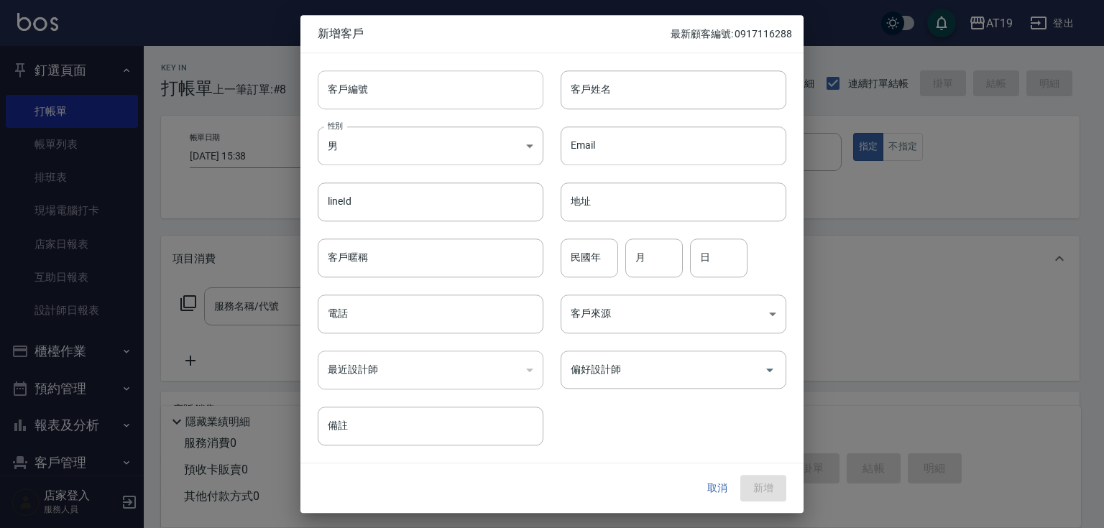
click at [441, 109] on div "客戶編號 客戶編號 客戶姓名 客戶姓名 性別 男 [DEMOGRAPHIC_DATA] 性別 Email Email lineId lineId 地址 地址 …" at bounding box center [543, 249] width 486 height 393
click at [443, 89] on input "客戶編號" at bounding box center [431, 89] width 226 height 39
paste input "0921897982"
type input "0921897982"
paste input "0921897982"
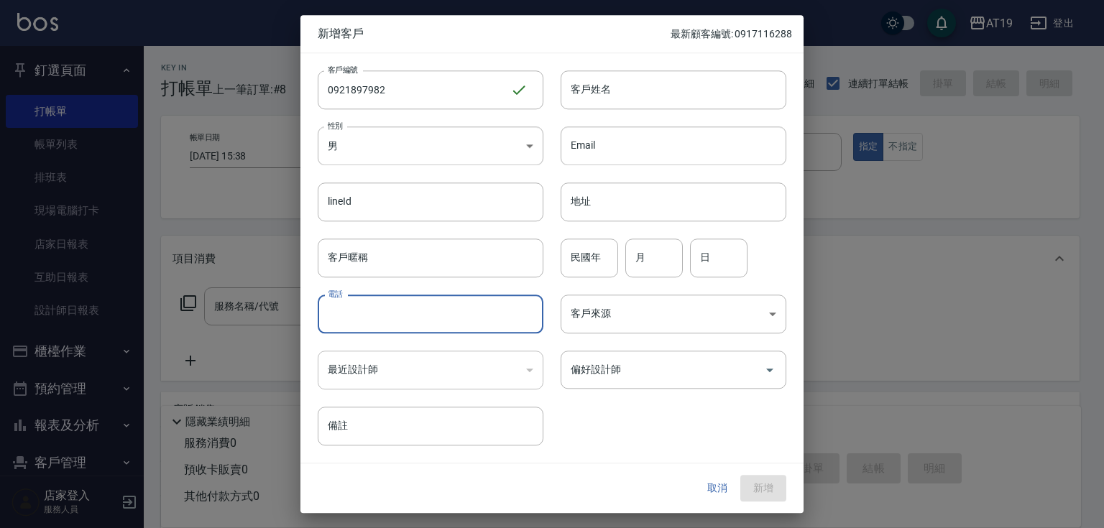
click at [416, 313] on input "電話" at bounding box center [431, 314] width 226 height 39
type input "0921897982"
click at [414, 150] on body "AT19 登出 釘選頁面 打帳單 帳單列表 排班表 現場電腦打卡 店家日報表 互助日報表 設計師日報表 櫃檯作業 打帳單 帳單列表 現金收支登錄 高階收支登錄…" at bounding box center [552, 368] width 1104 height 736
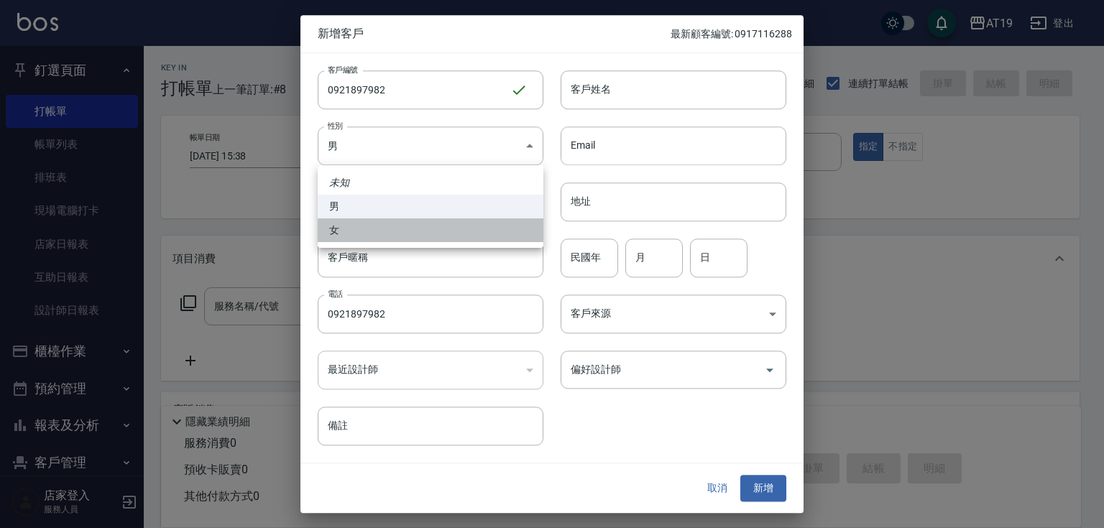
drag, startPoint x: 410, startPoint y: 230, endPoint x: 477, endPoint y: 171, distance: 89.1
click at [410, 229] on li "女" at bounding box center [431, 231] width 226 height 24
type input "[DEMOGRAPHIC_DATA]"
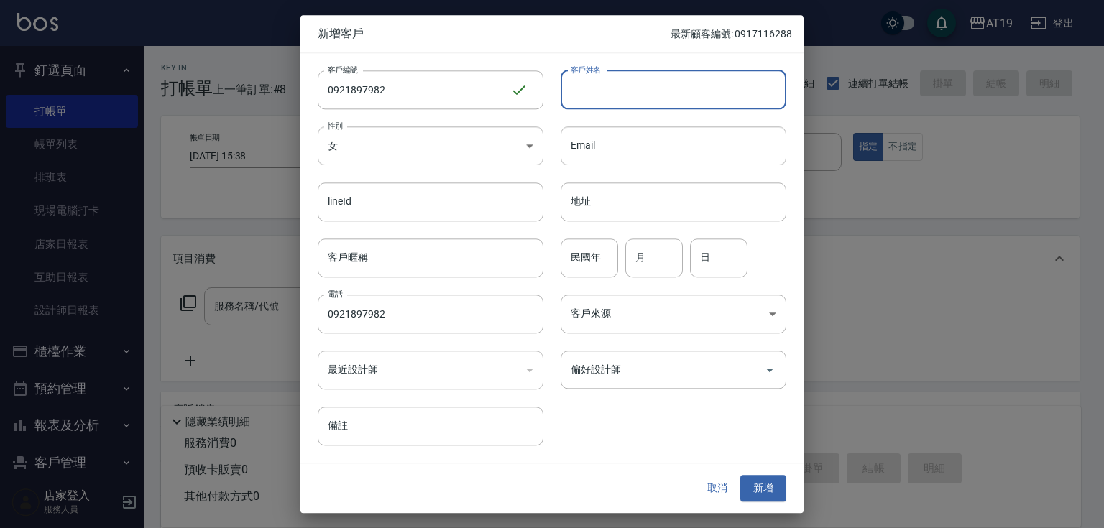
drag, startPoint x: 613, startPoint y: 83, endPoint x: 578, endPoint y: 66, distance: 39.2
click at [613, 83] on input "客戶姓名" at bounding box center [674, 89] width 226 height 39
type input "[PERSON_NAME]"
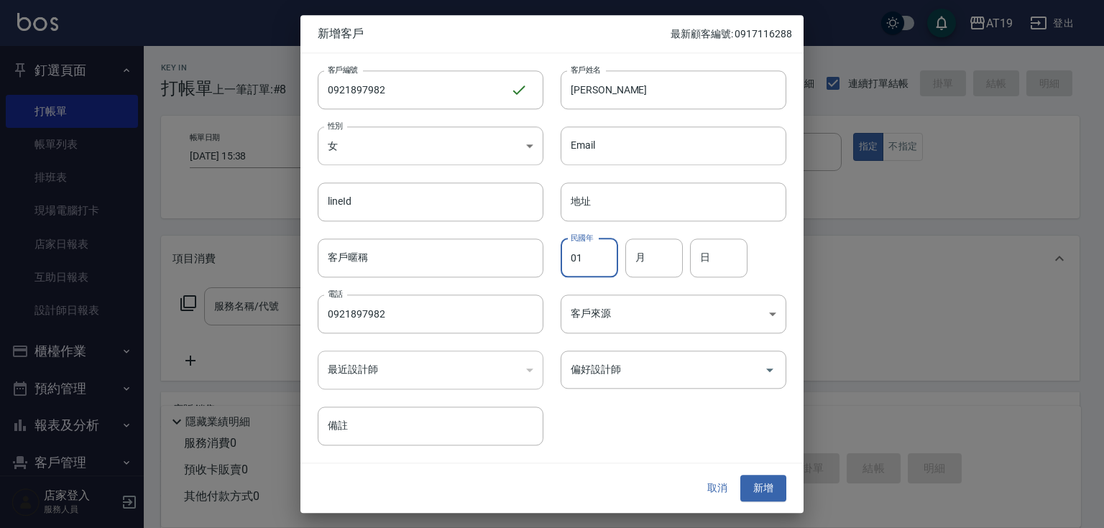
type input "01"
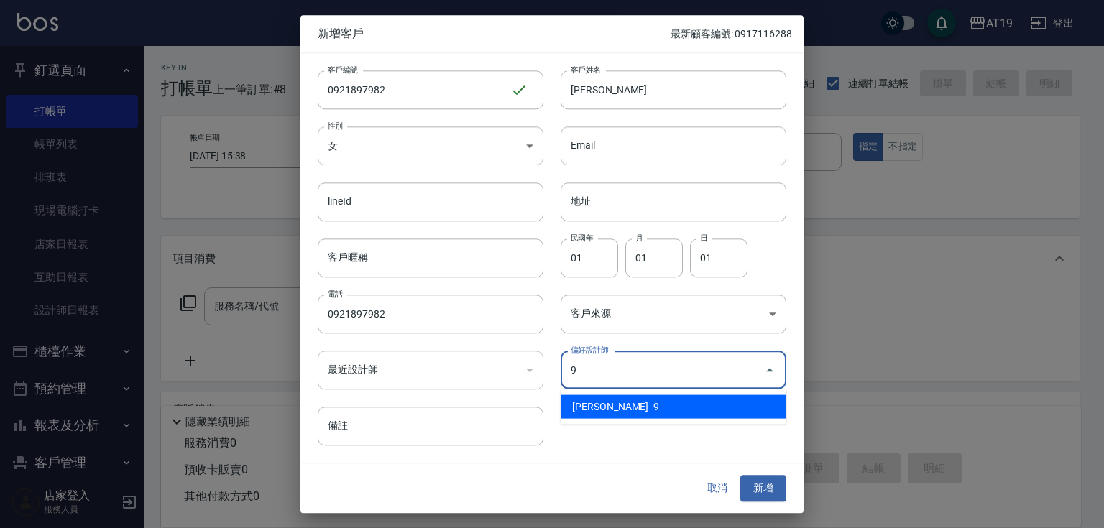
type input "[PERSON_NAME][PERSON_NAME]"
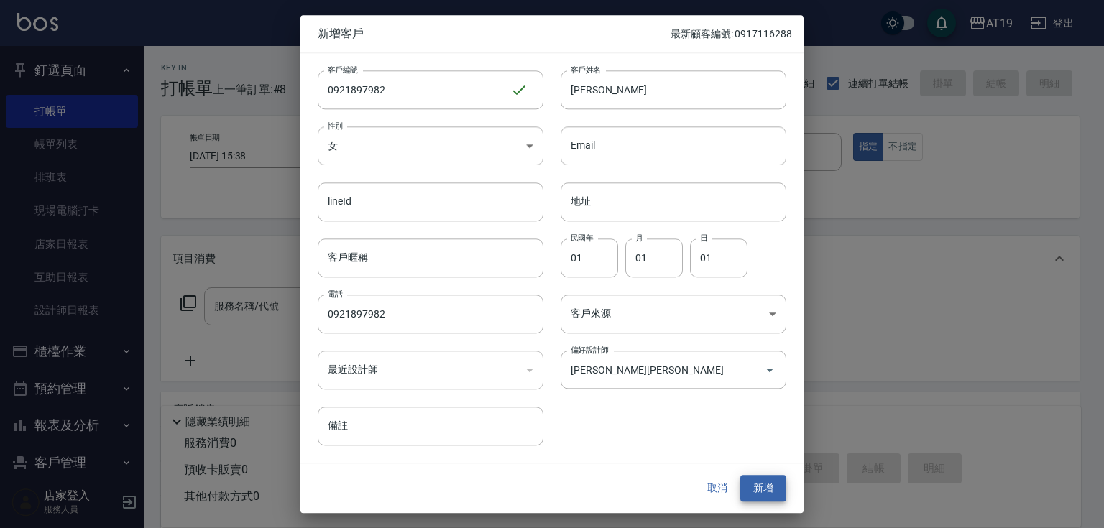
click at [740, 476] on button "新增" at bounding box center [763, 489] width 46 height 27
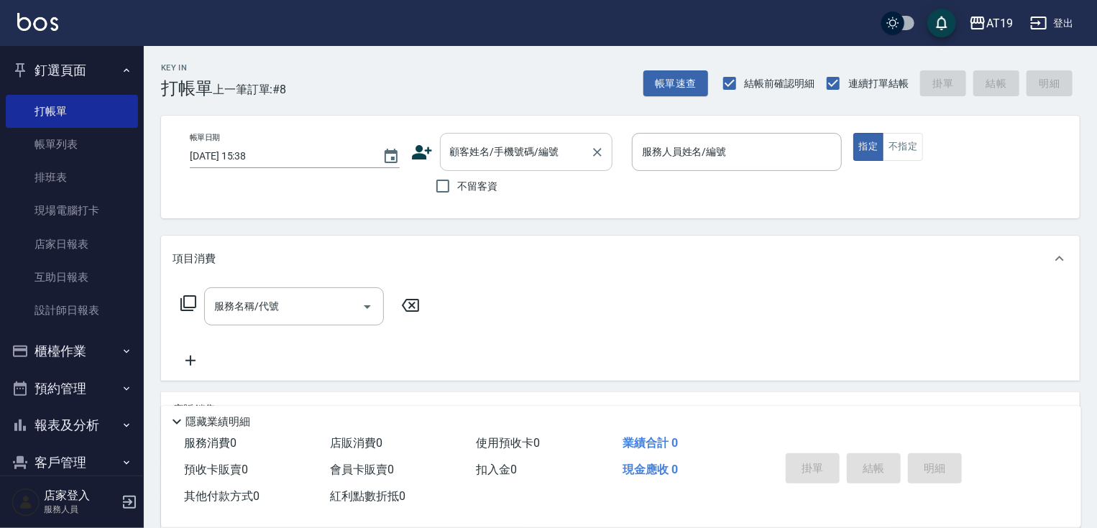
click at [582, 170] on div "顧客姓名/手機號碼/編號" at bounding box center [526, 152] width 173 height 38
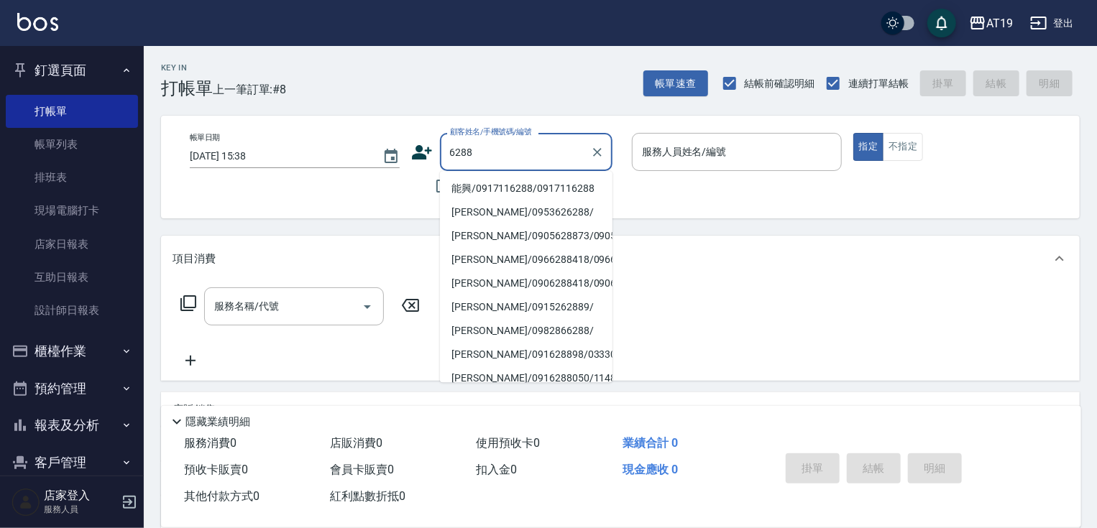
type input "能興/0917116288/0917116288"
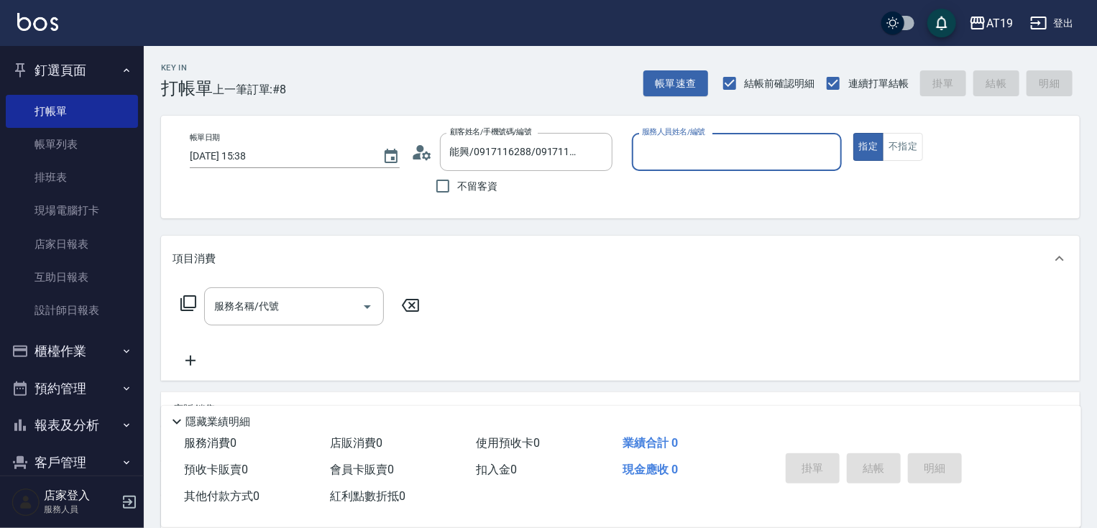
type input "Linda- 1"
click at [853, 133] on button "指定" at bounding box center [868, 147] width 31 height 28
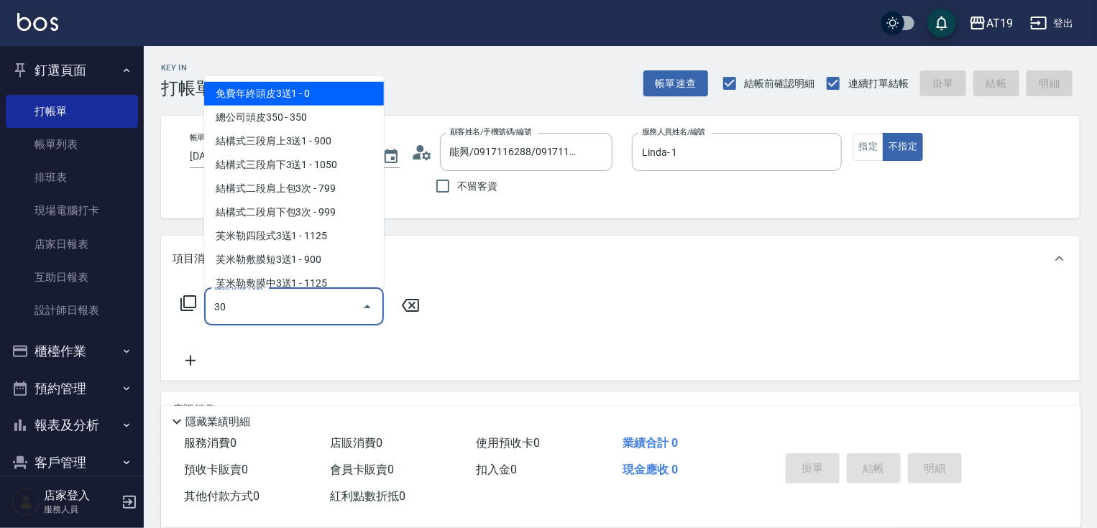
type input "301"
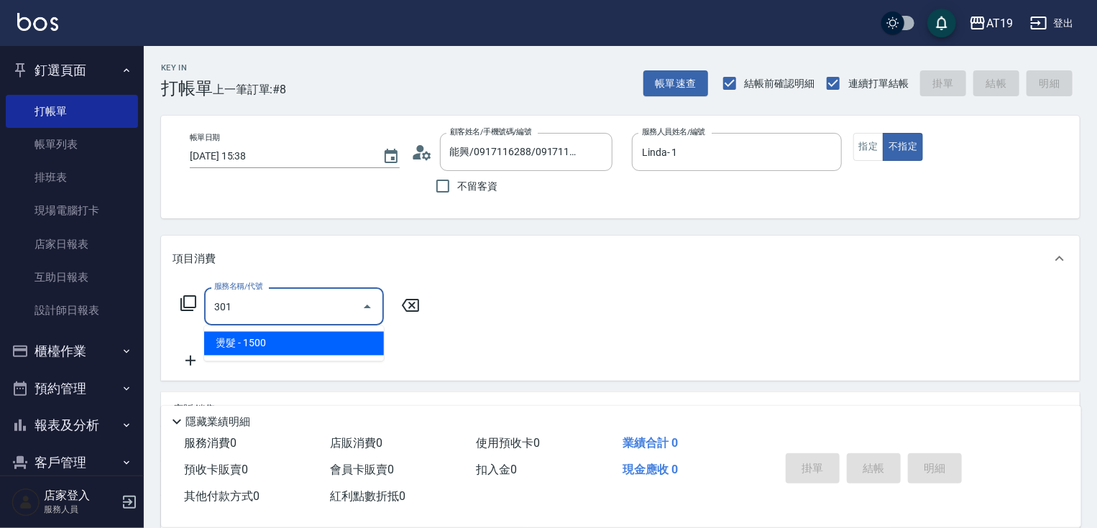
type input "150"
type input "燙髮(301)"
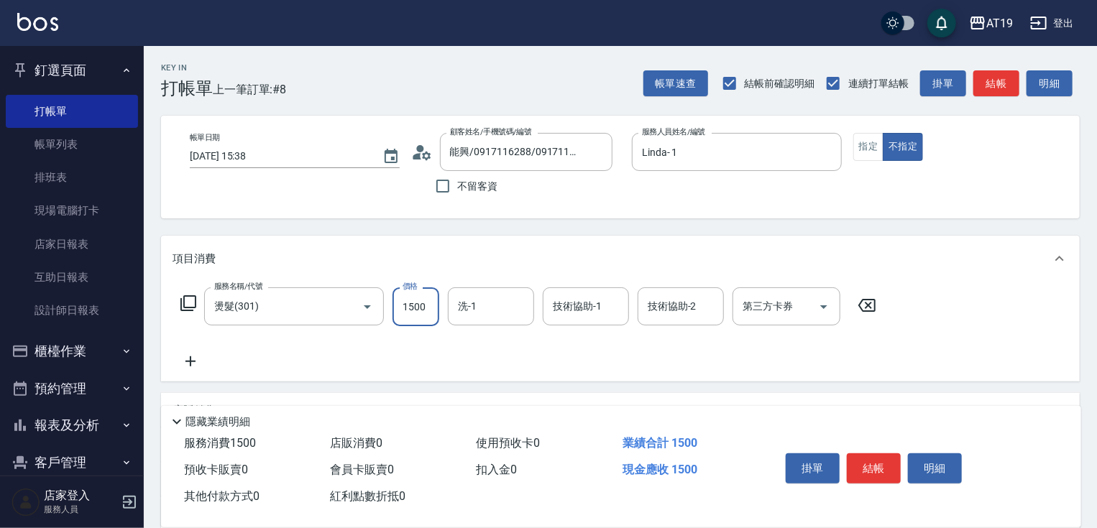
type input "2"
type input "0"
type input "200"
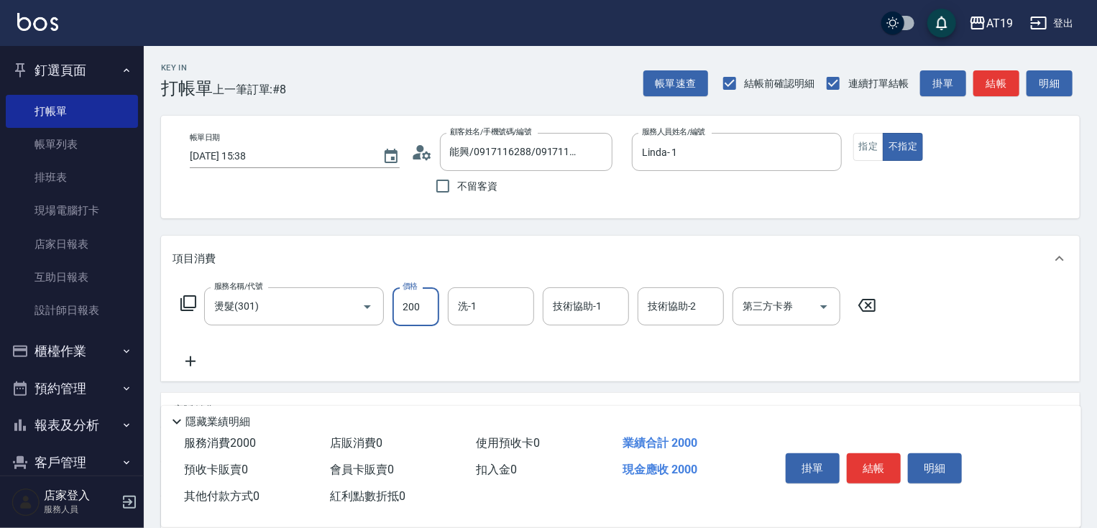
type input "20"
type input "0"
type input "220"
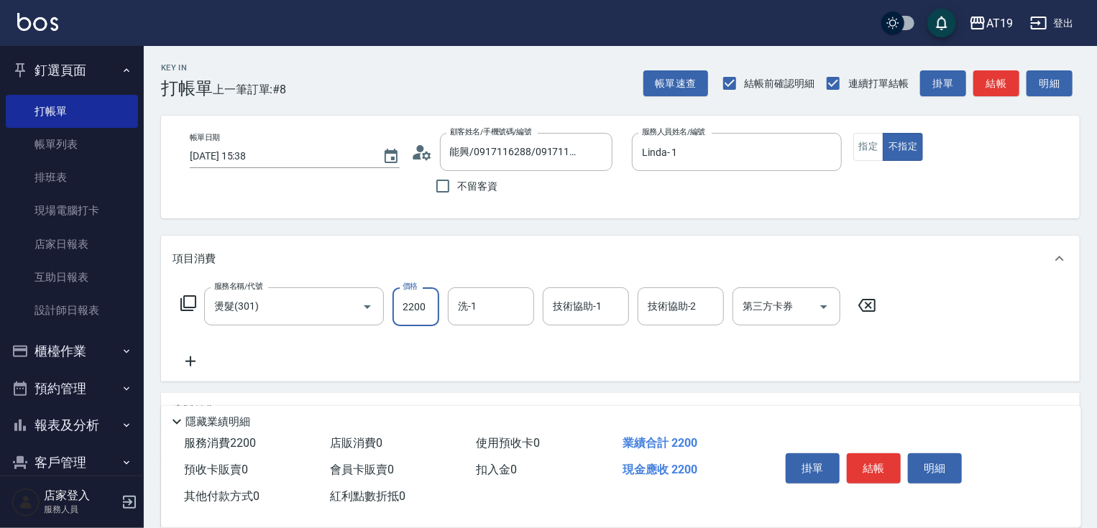
type input "2200"
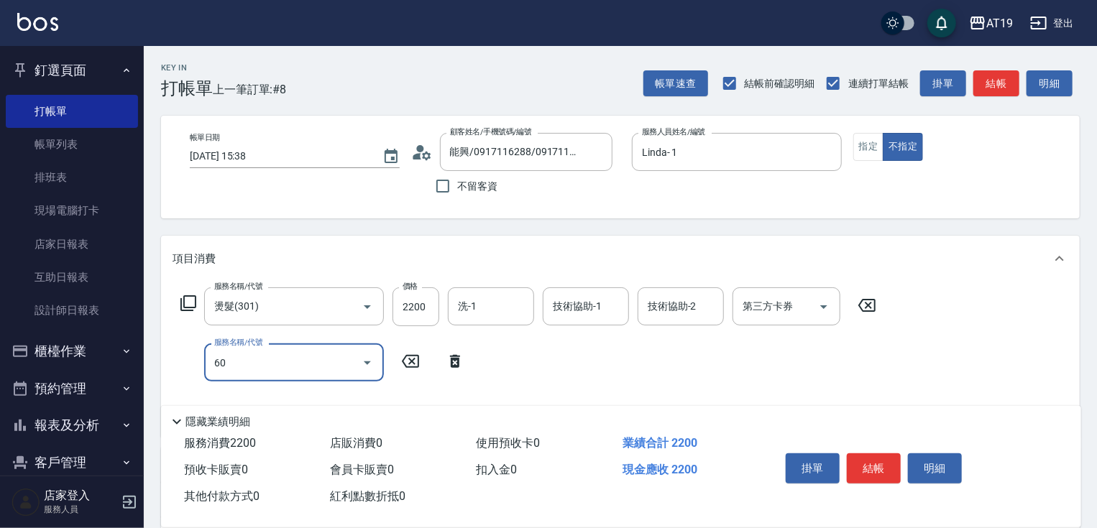
type input "601"
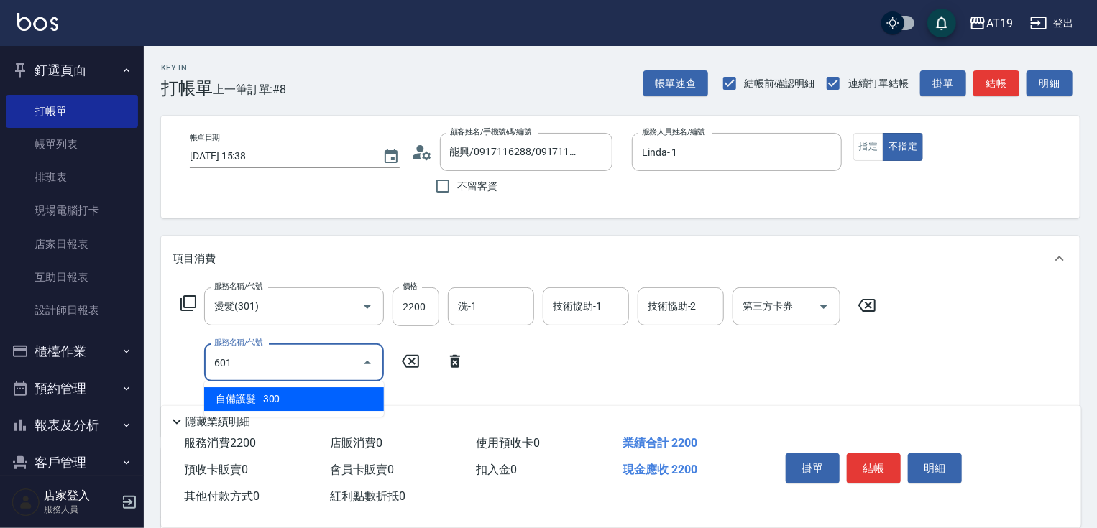
type input "250"
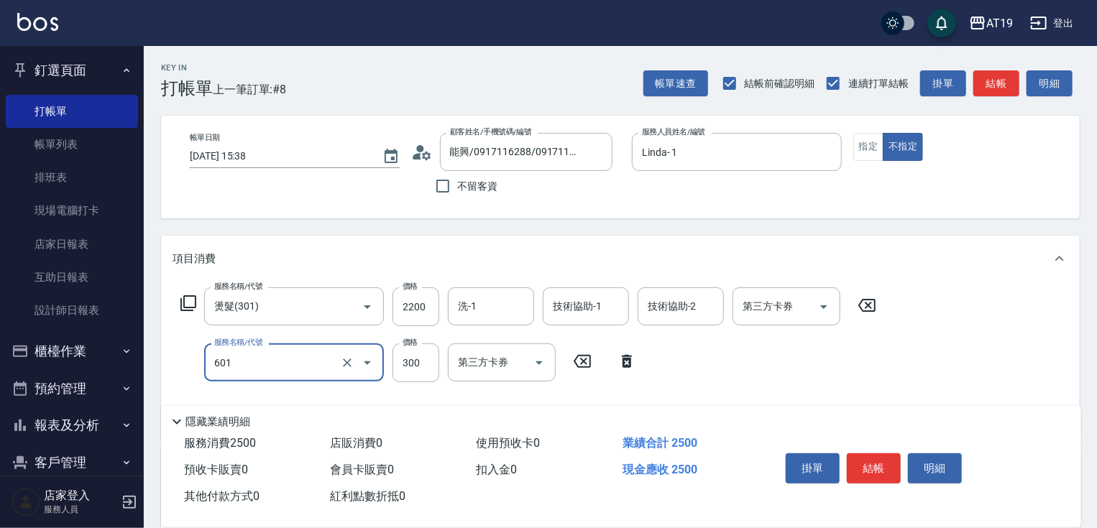
type input "自備護髮(601)"
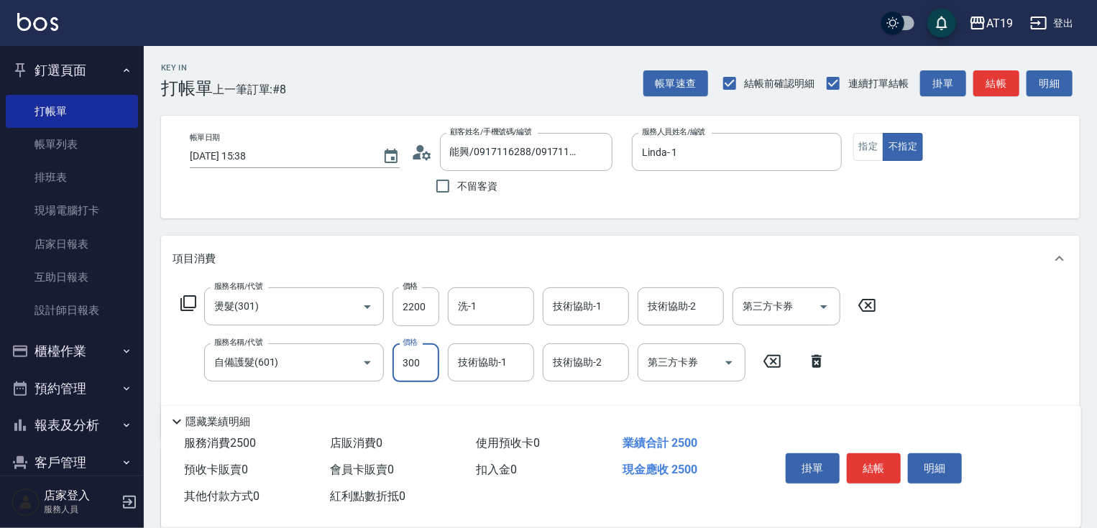
type input "8"
type input "220"
type input "80"
type input "300"
type input "800"
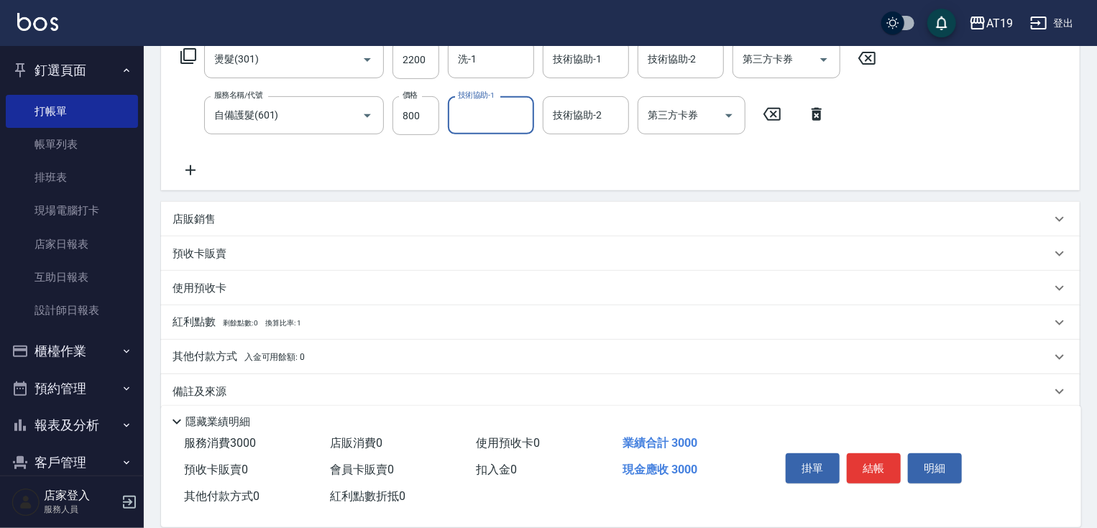
scroll to position [265, 0]
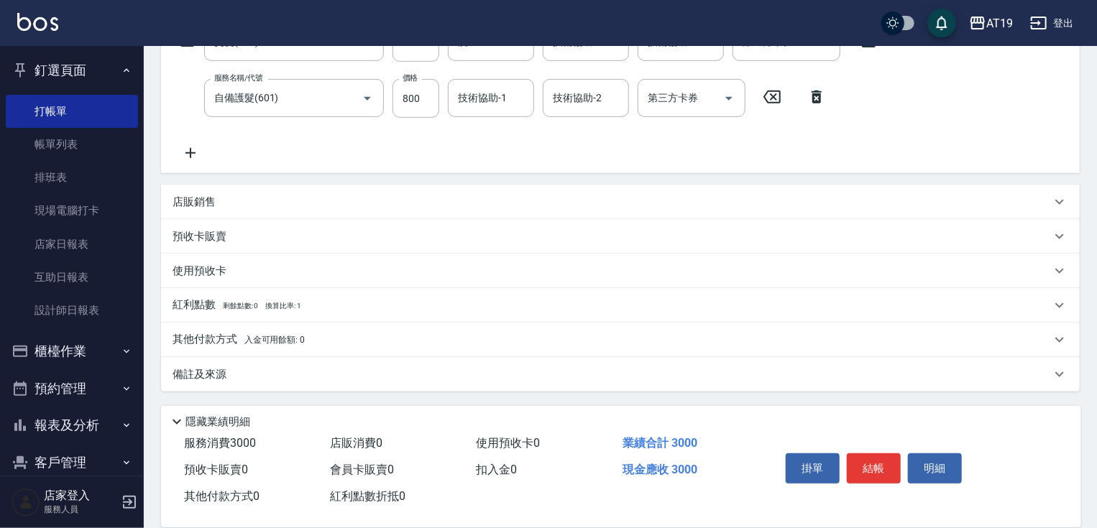
click at [221, 346] on p "其他付款方式 入金可用餘額: 0" at bounding box center [239, 340] width 132 height 16
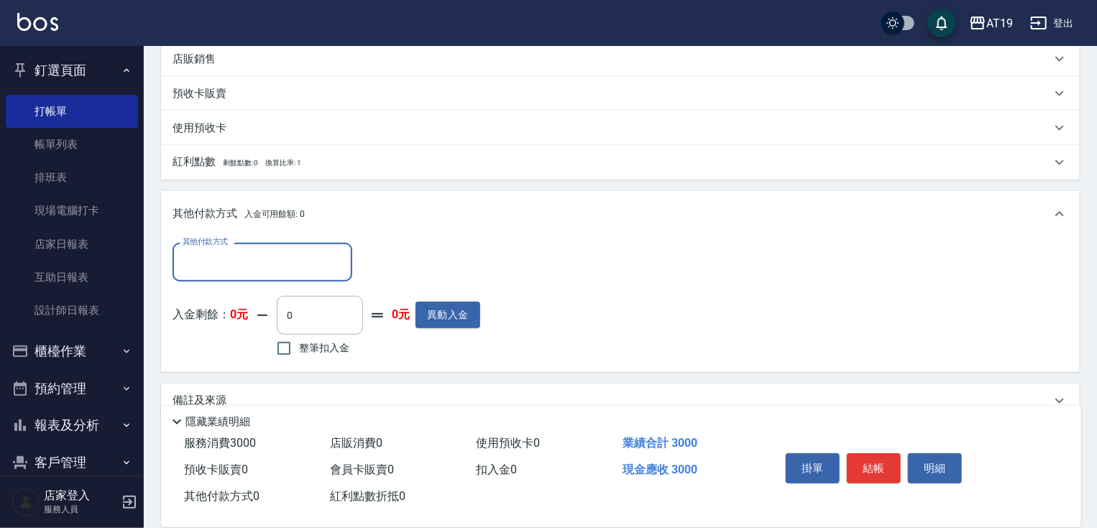
scroll to position [431, 0]
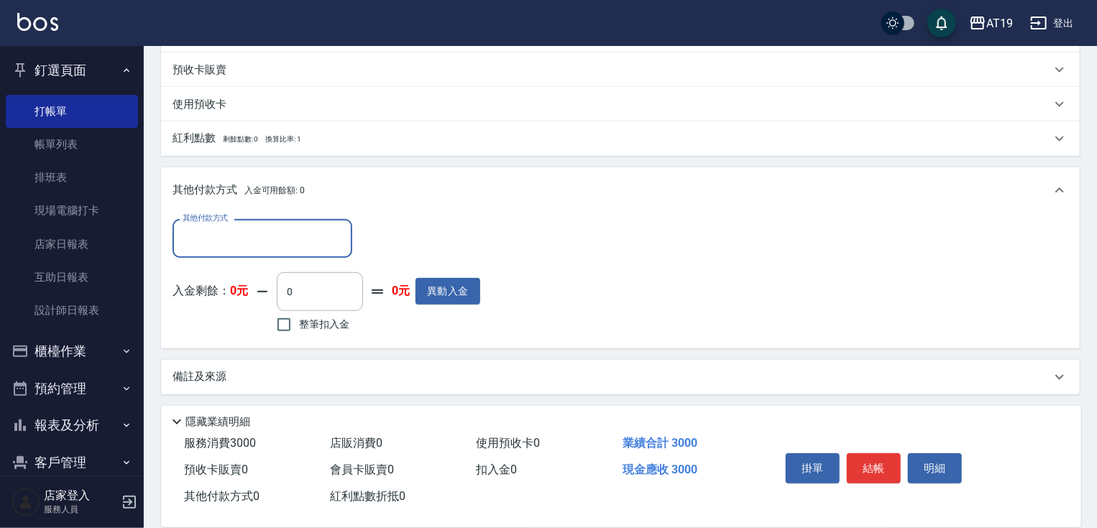
click at [204, 221] on label "其他付款方式" at bounding box center [205, 218] width 45 height 11
click at [204, 226] on input "其他付款方式" at bounding box center [262, 238] width 167 height 25
click at [201, 237] on input "其他付款方式" at bounding box center [262, 238] width 167 height 25
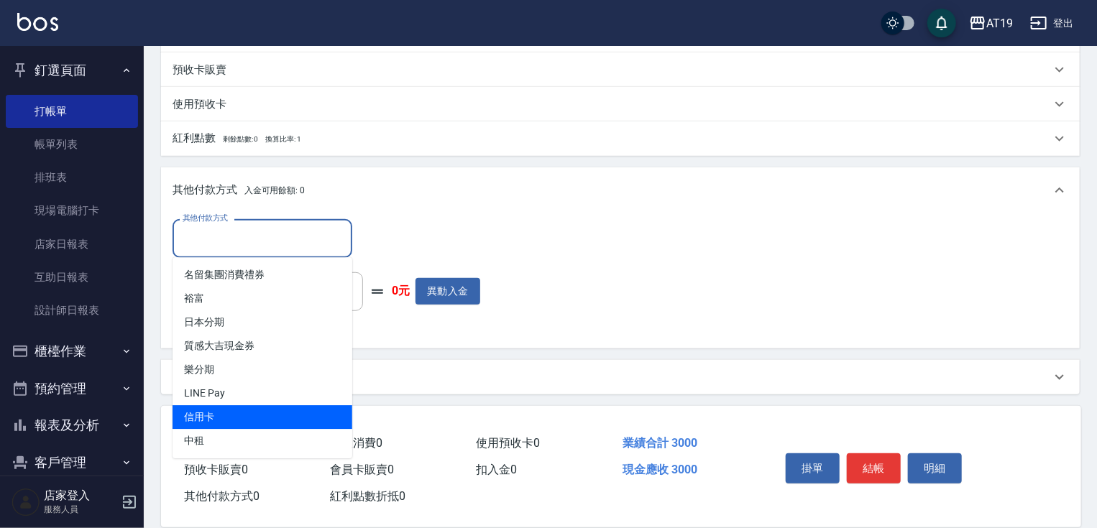
click at [203, 416] on span "信用卡" at bounding box center [263, 417] width 180 height 24
type input "信用卡"
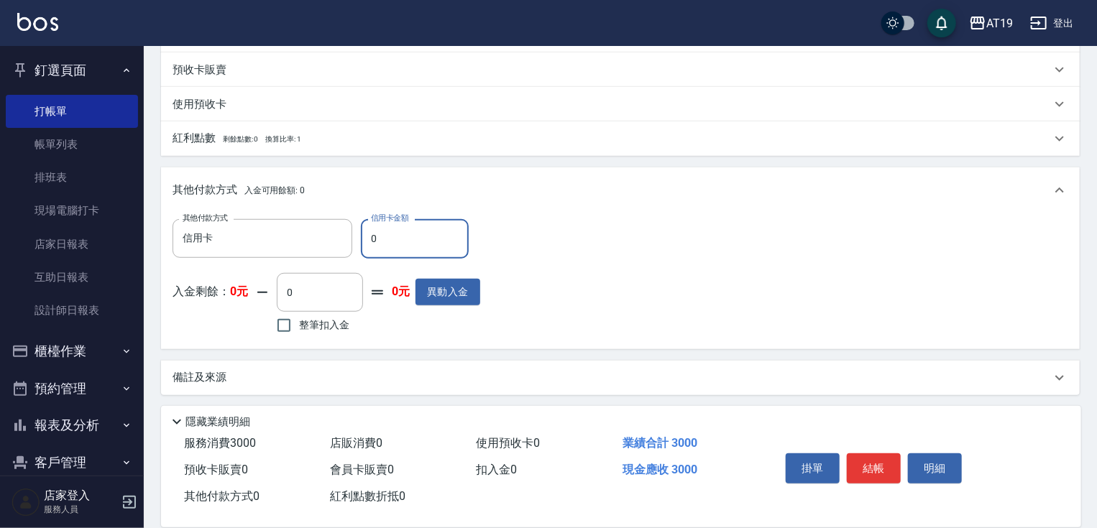
drag, startPoint x: 370, startPoint y: 242, endPoint x: 386, endPoint y: 188, distance: 56.4
click at [372, 226] on input "0" at bounding box center [415, 238] width 108 height 39
type input "3"
type input "290"
type input "300"
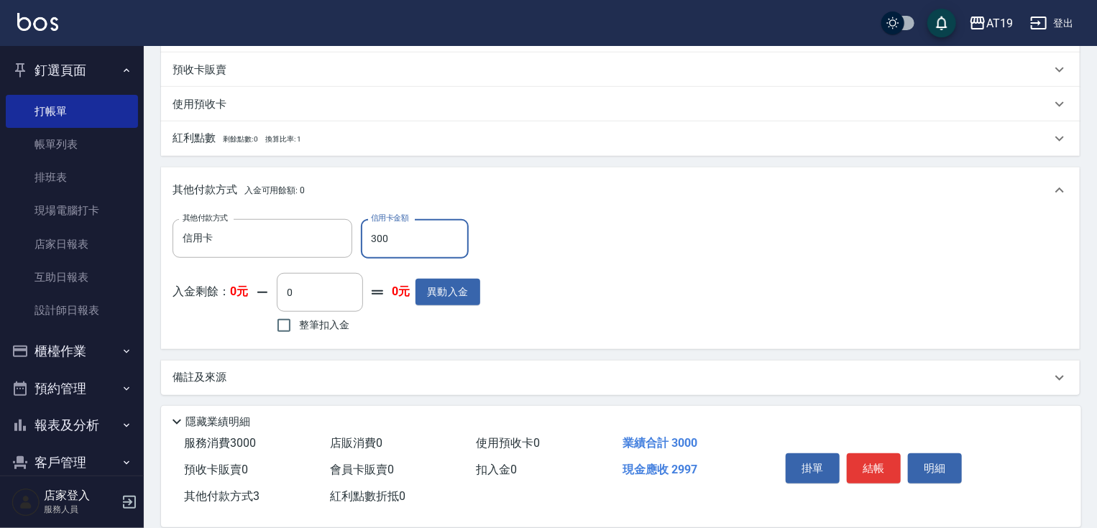
type input "270"
type input "3000"
type input "0"
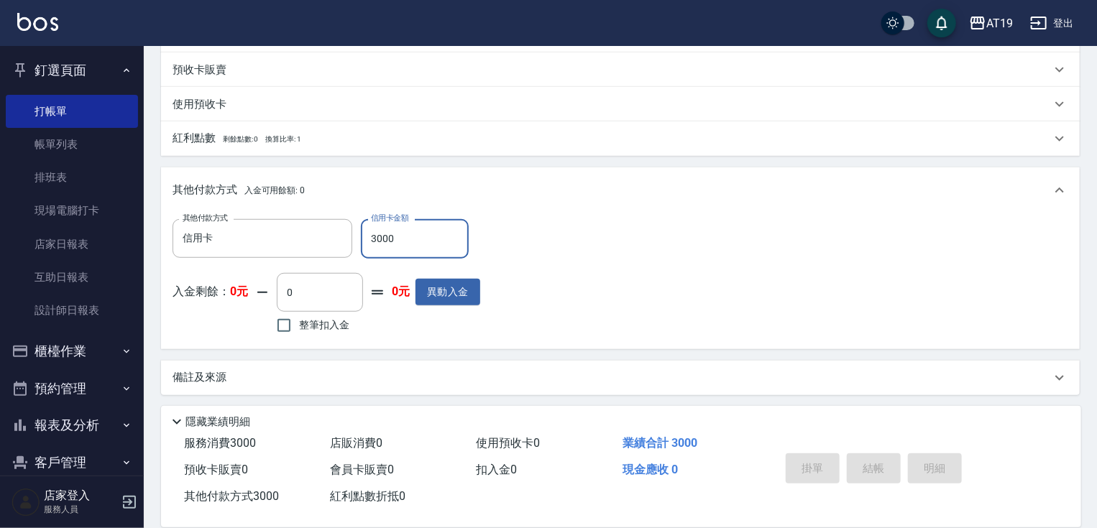
type input "[DATE] 15:40"
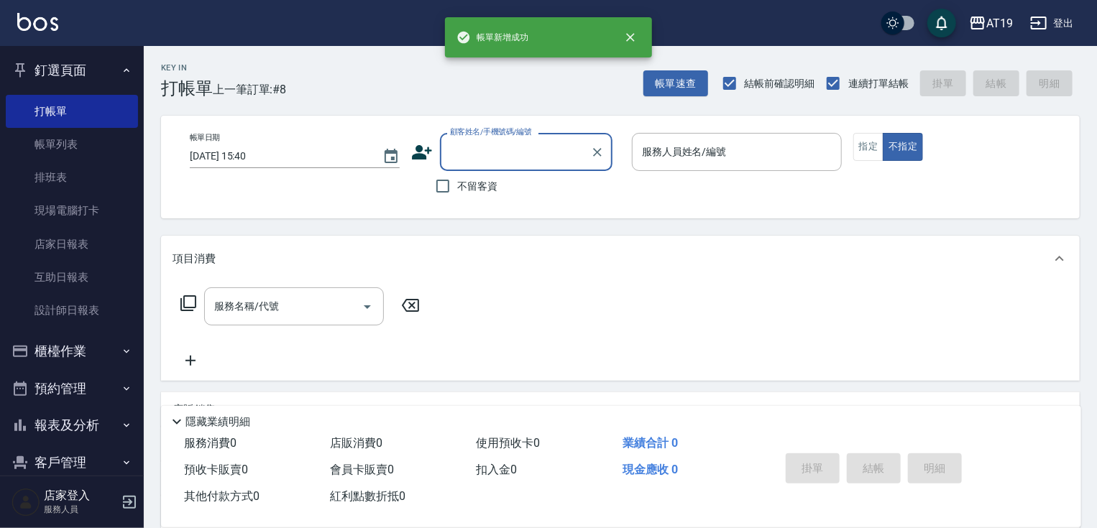
scroll to position [0, 0]
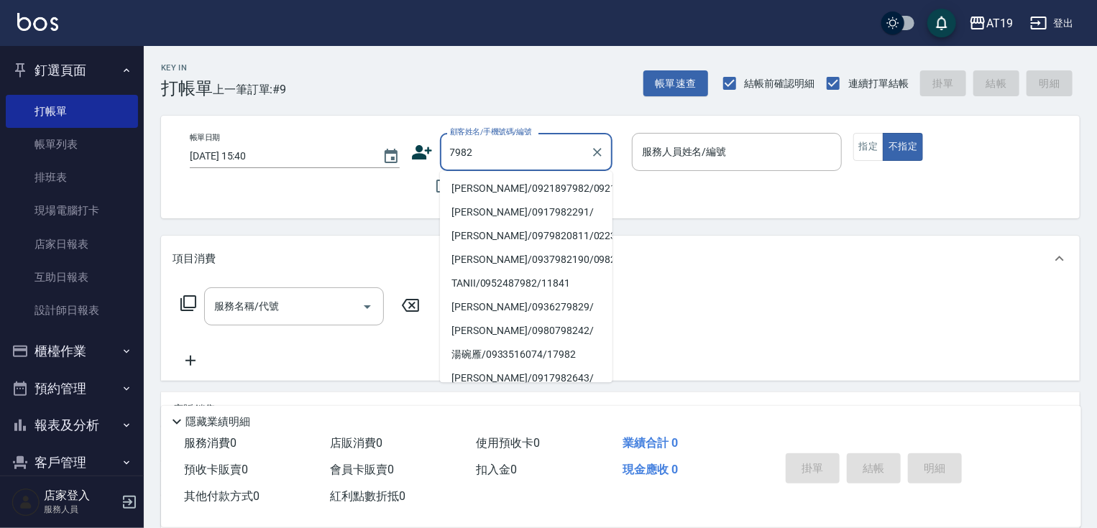
type input "[PERSON_NAME]/0921897982/0921897982"
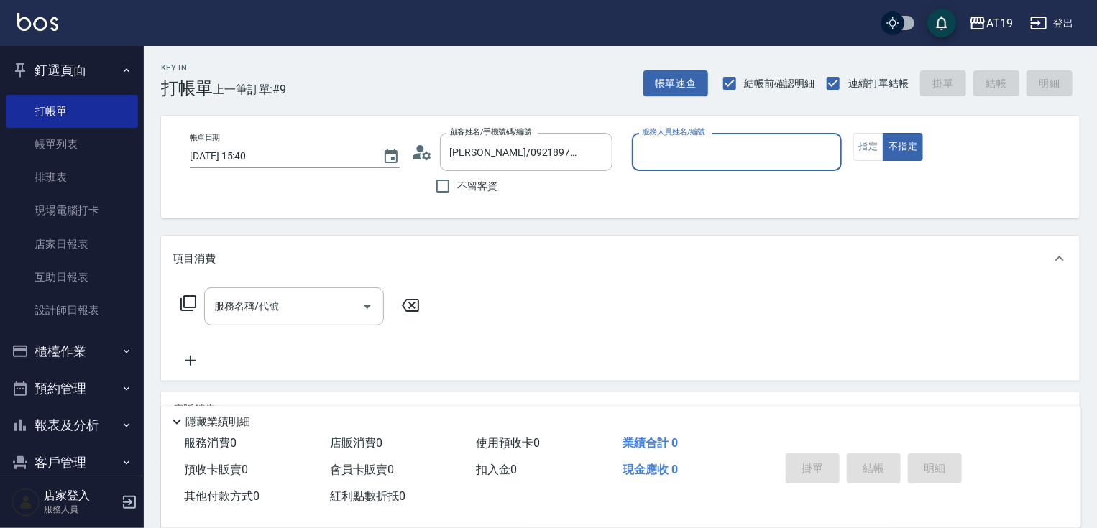
type input "[PERSON_NAME]- 9"
click at [883, 133] on button "不指定" at bounding box center [903, 147] width 40 height 28
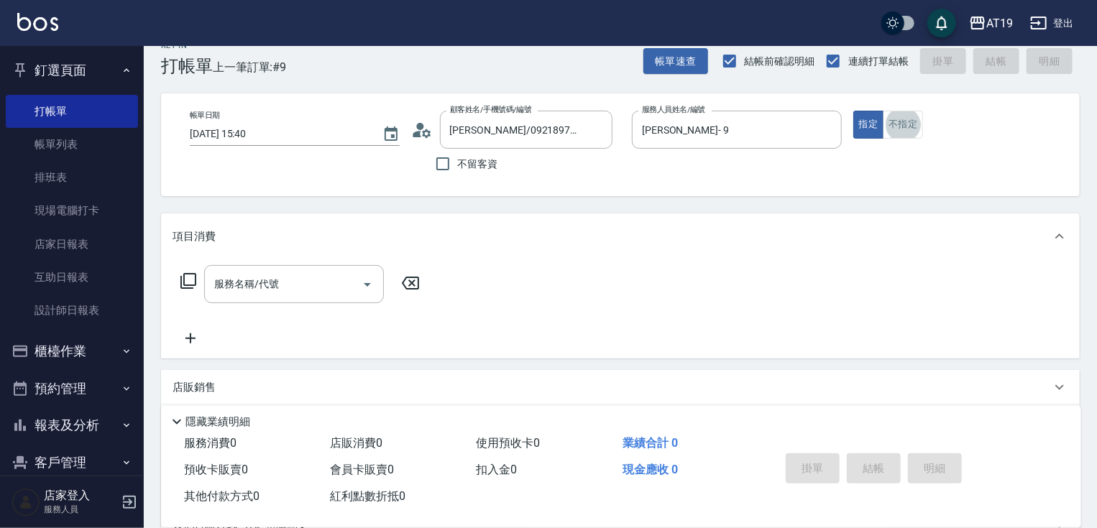
scroll to position [23, 0]
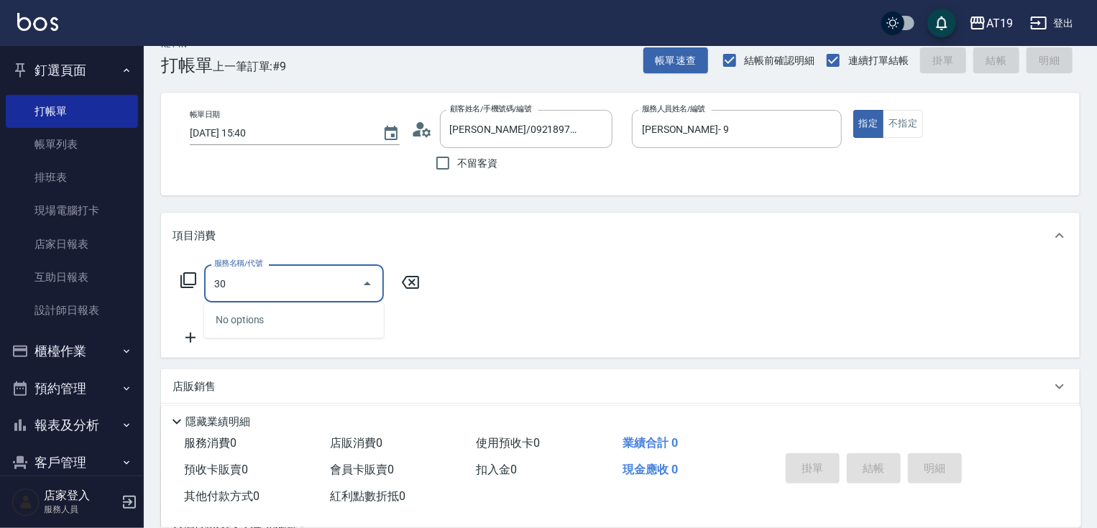
type input "301"
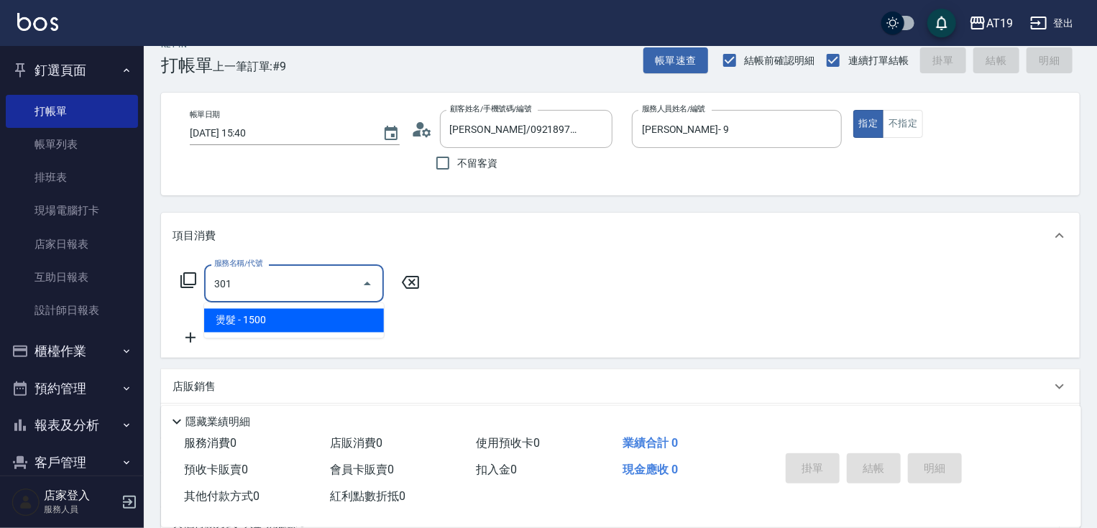
type input "150"
type input "燙髮(301)"
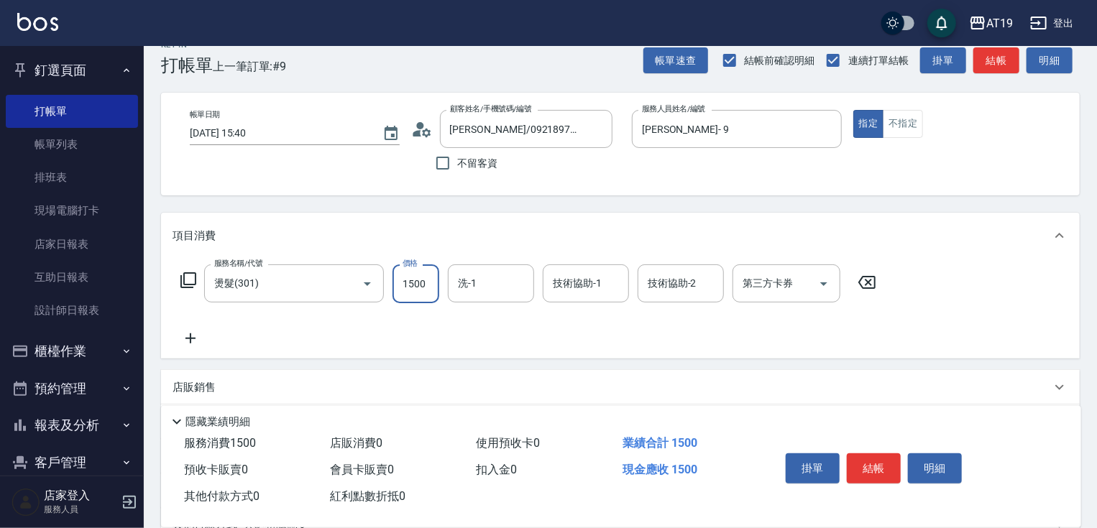
type input "0"
type input "2385"
type input "20"
type input "238"
type input "230"
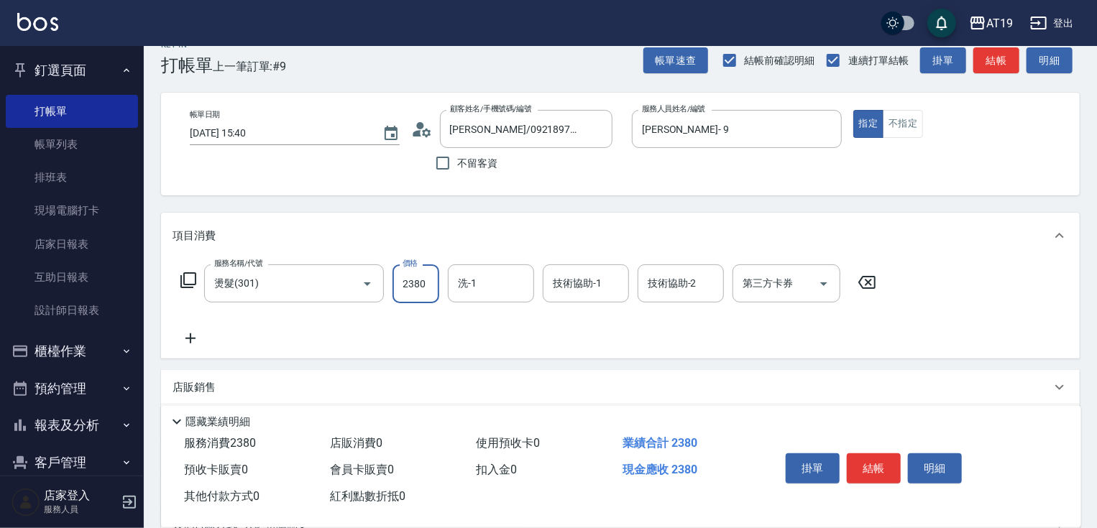
type input "2380"
type input "Lana-60"
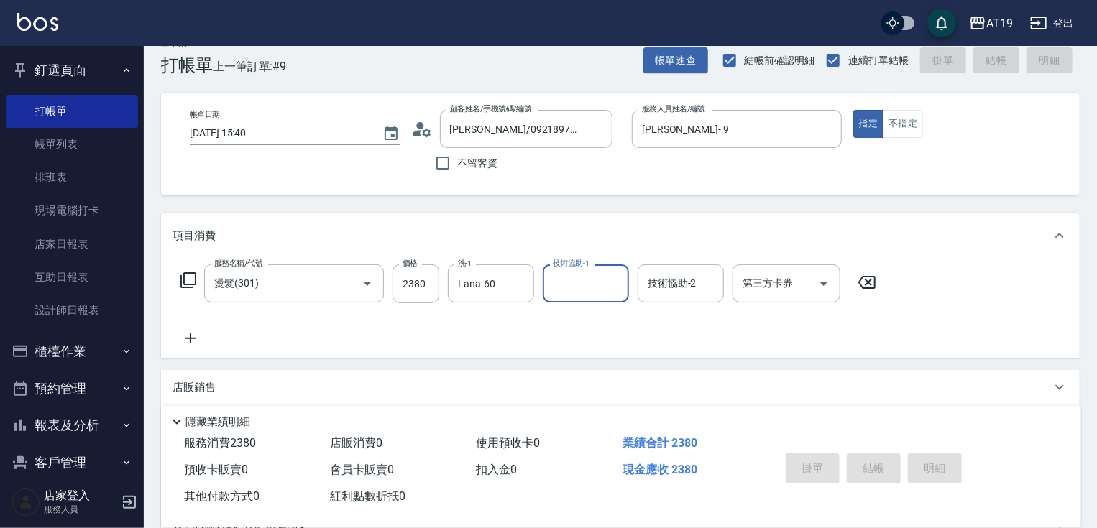
type input "0"
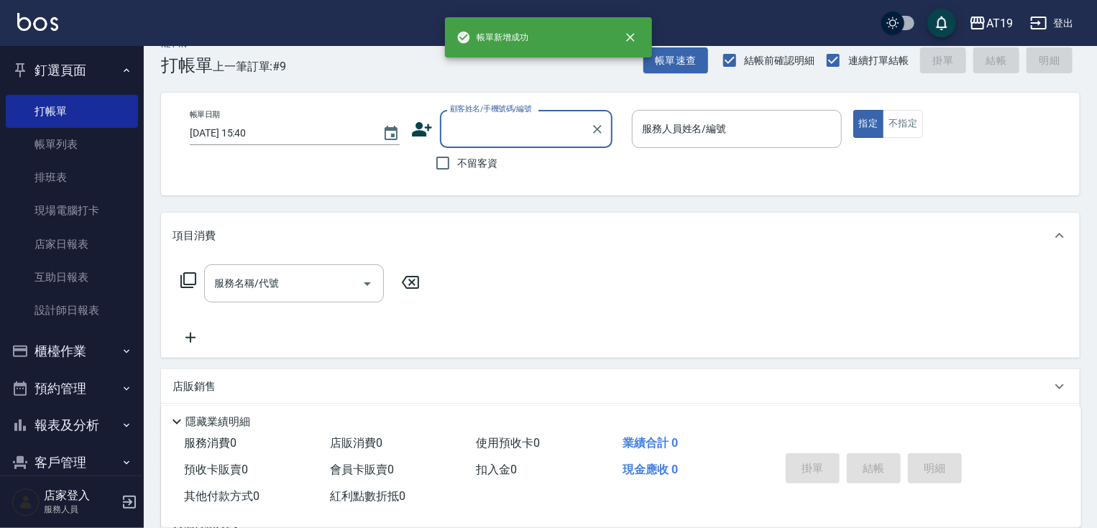
scroll to position [0, 0]
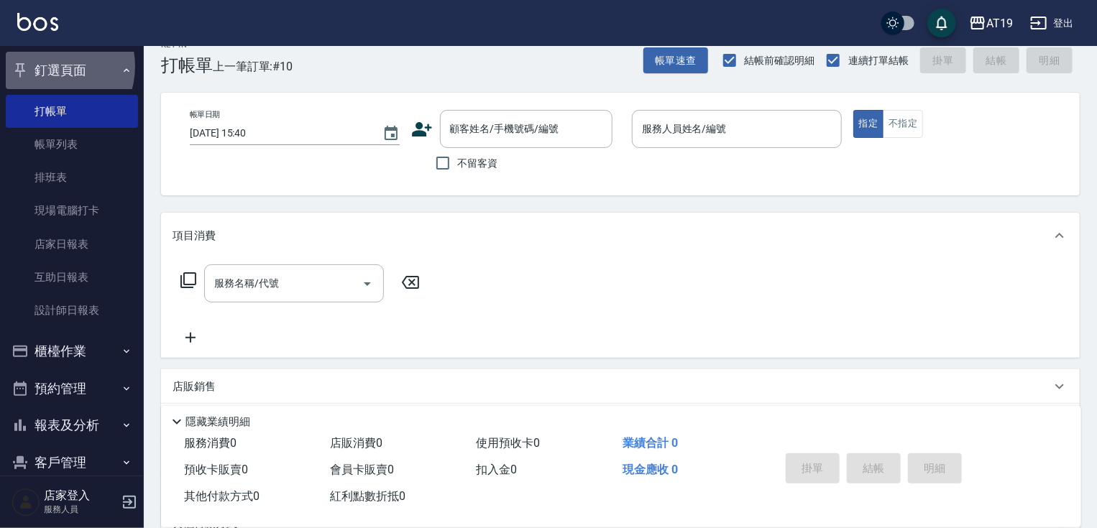
click at [49, 66] on button "釘選頁面" at bounding box center [72, 70] width 132 height 37
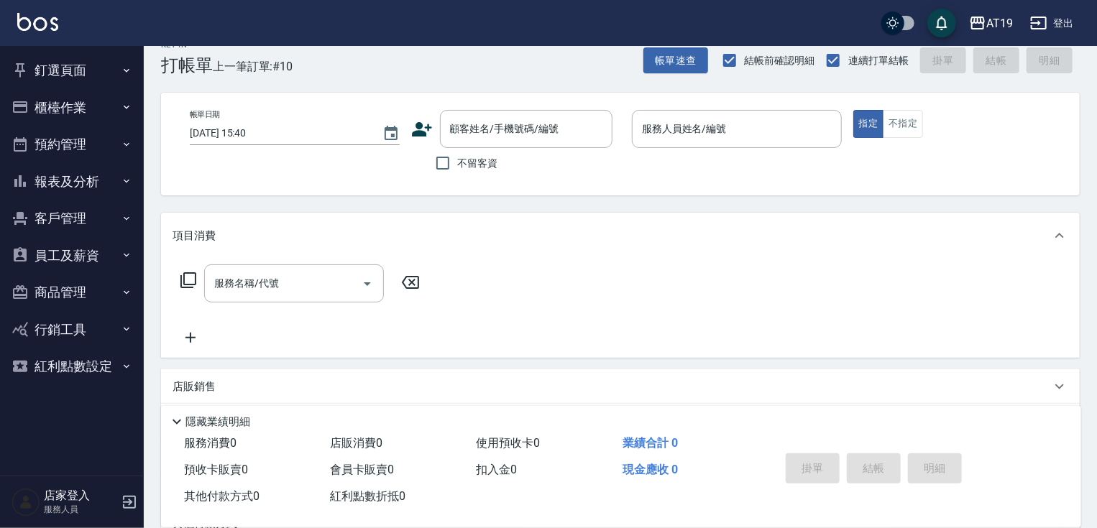
click at [47, 66] on button "釘選頁面" at bounding box center [72, 70] width 132 height 37
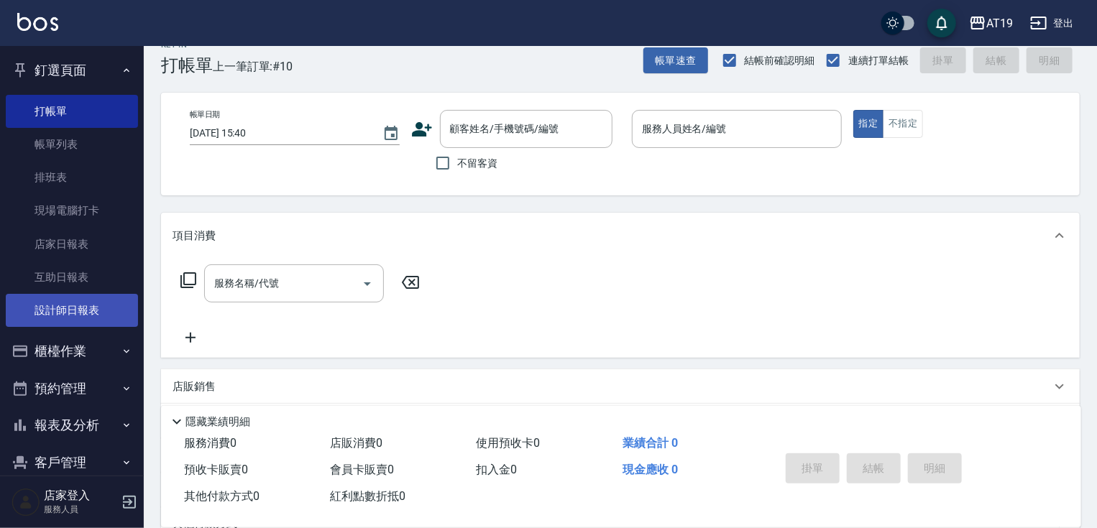
click at [75, 313] on link "設計師日報表" at bounding box center [72, 310] width 132 height 33
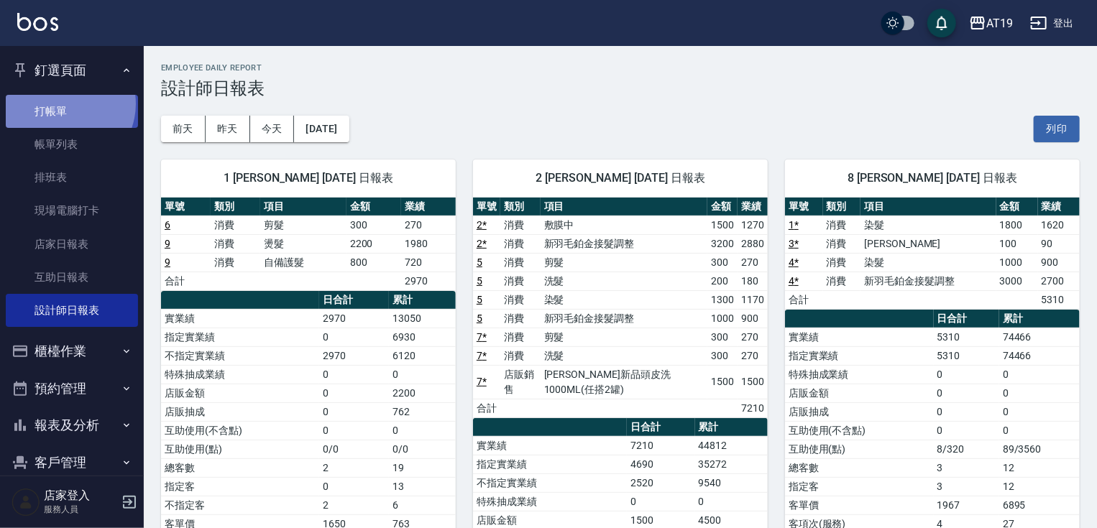
click at [62, 104] on link "打帳單" at bounding box center [72, 111] width 132 height 33
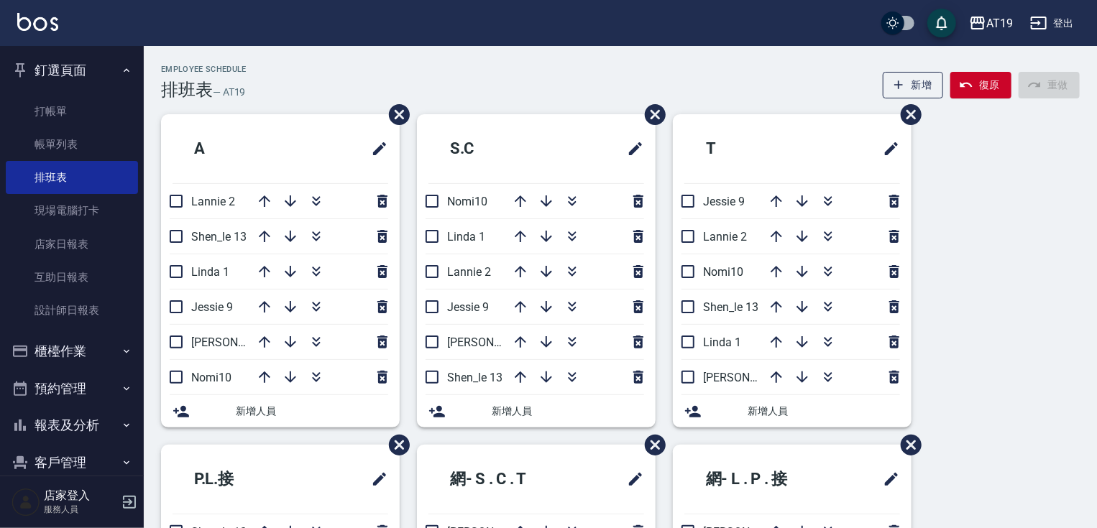
drag, startPoint x: 571, startPoint y: 238, endPoint x: 579, endPoint y: 201, distance: 38.4
click at [572, 238] on icon "button" at bounding box center [572, 236] width 17 height 17
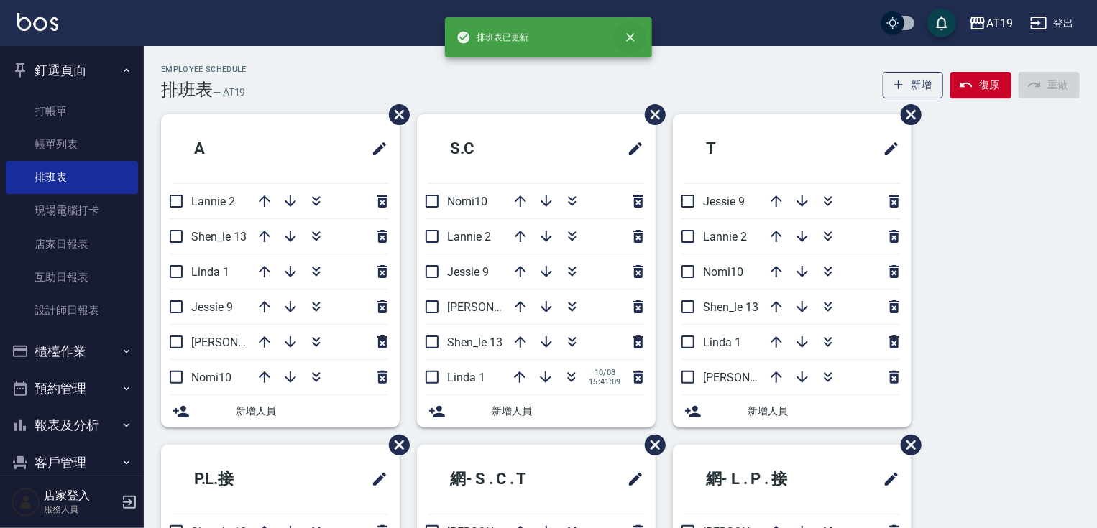
click at [630, 31] on icon "close" at bounding box center [630, 37] width 14 height 14
